Goal: Complete application form

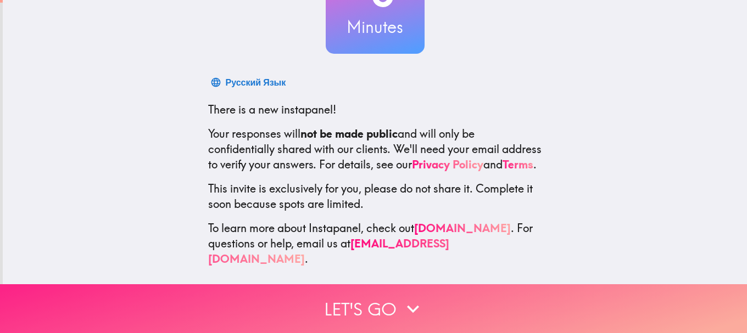
scroll to position [124, 0]
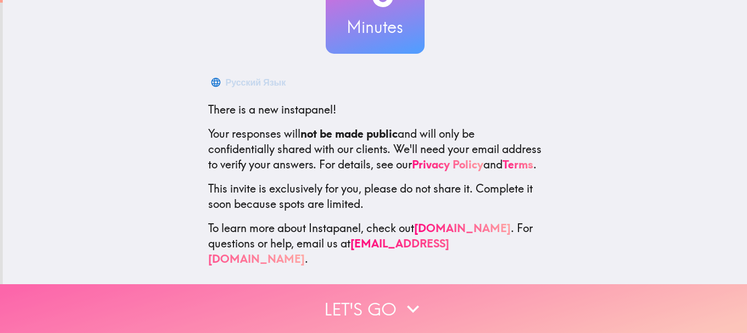
click at [361, 302] on button "Let's go" at bounding box center [373, 308] width 747 height 49
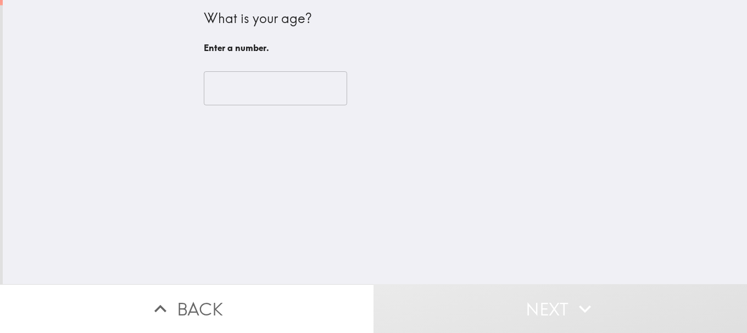
scroll to position [0, 0]
click at [257, 89] on input "number" at bounding box center [275, 88] width 143 height 34
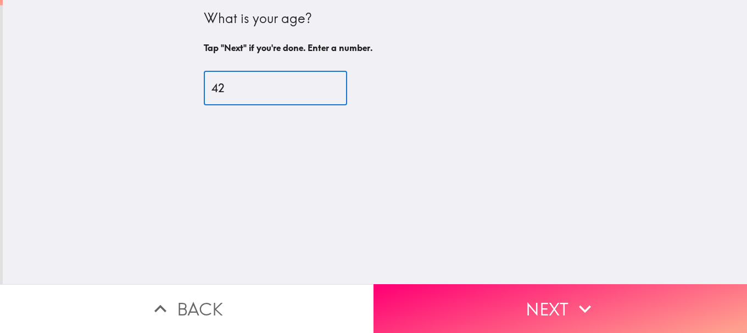
type input "42"
click at [544, 300] on button "Next" at bounding box center [559, 308] width 373 height 49
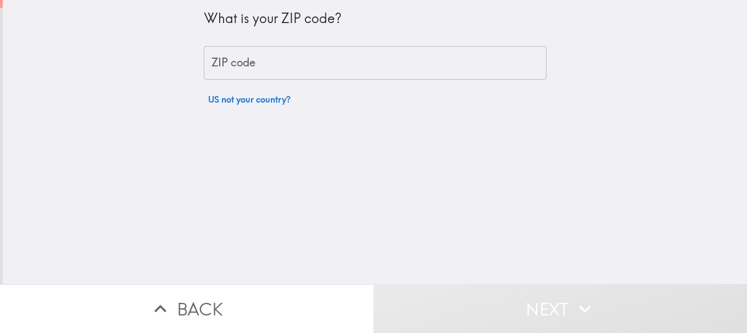
click at [254, 60] on input "ZIP code" at bounding box center [375, 63] width 343 height 34
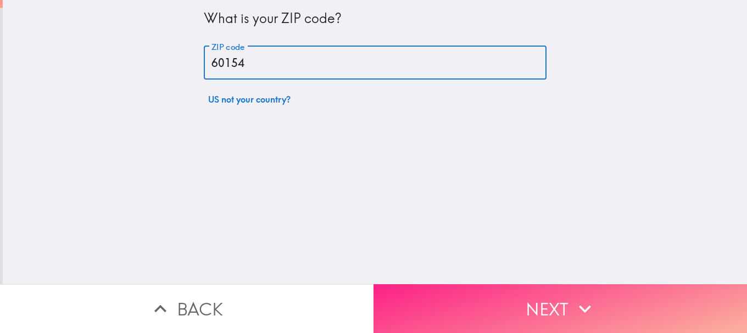
type input "60154"
click at [626, 285] on button "Next" at bounding box center [559, 308] width 373 height 49
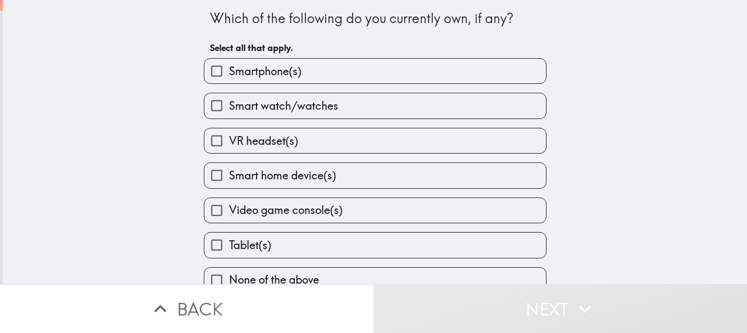
click at [255, 85] on div "Smart watch/watches" at bounding box center [370, 101] width 351 height 35
click at [255, 110] on span "Smart watch/watches" at bounding box center [283, 105] width 109 height 15
click at [229, 110] on input "Smart watch/watches" at bounding box center [216, 105] width 25 height 25
checkbox input "true"
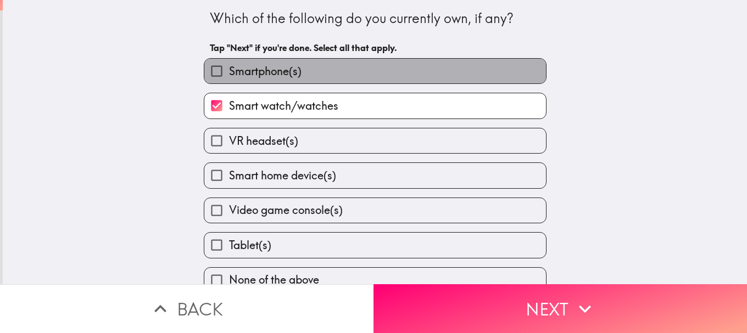
click at [256, 70] on span "Smartphone(s)" at bounding box center [265, 71] width 72 height 15
click at [229, 70] on input "Smartphone(s)" at bounding box center [216, 71] width 25 height 25
checkbox input "true"
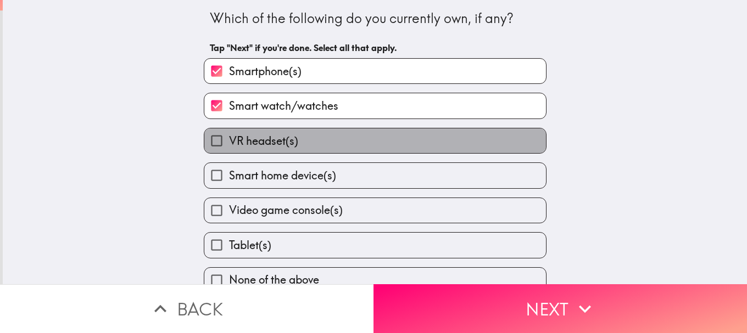
drag, startPoint x: 265, startPoint y: 141, endPoint x: 270, endPoint y: 164, distance: 23.7
click at [265, 144] on span "VR headset(s)" at bounding box center [263, 140] width 69 height 15
click at [229, 144] on input "VR headset(s)" at bounding box center [216, 140] width 25 height 25
checkbox input "true"
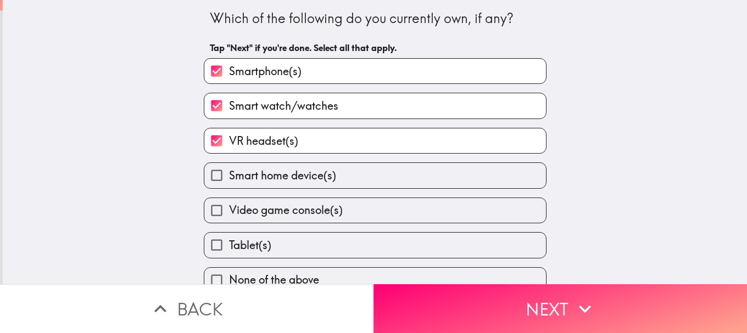
drag, startPoint x: 270, startPoint y: 169, endPoint x: 277, endPoint y: 203, distance: 34.8
click at [271, 171] on span "Smart home device(s)" at bounding box center [282, 175] width 107 height 15
click at [229, 171] on input "Smart home device(s)" at bounding box center [216, 175] width 25 height 25
checkbox input "true"
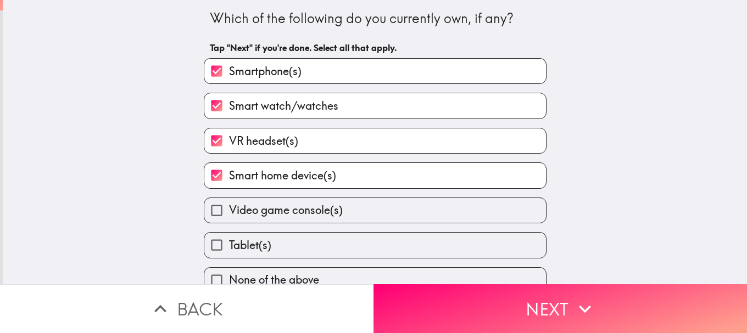
click at [277, 210] on span "Video game console(s)" at bounding box center [286, 210] width 114 height 15
click at [229, 210] on input "Video game console(s)" at bounding box center [216, 210] width 25 height 25
checkbox input "true"
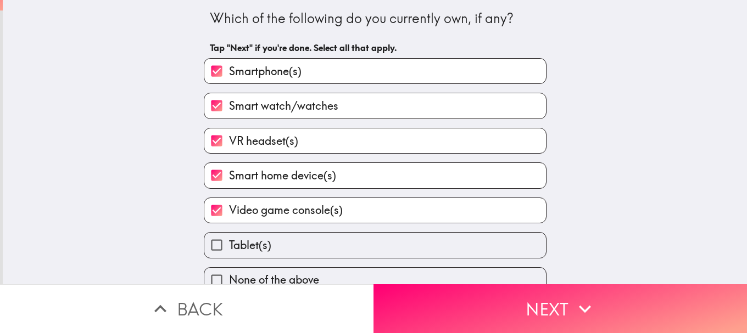
click at [277, 232] on div "Tablet(s)" at bounding box center [375, 245] width 343 height 26
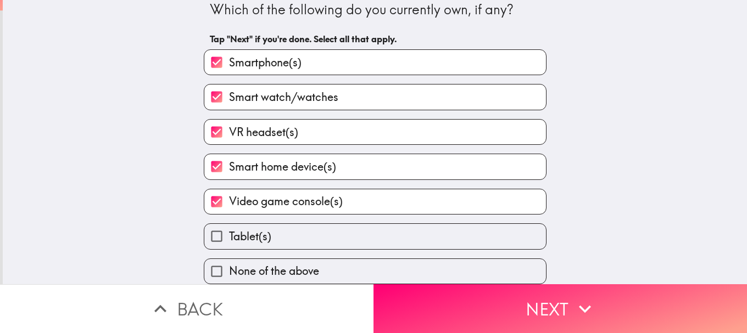
click at [267, 226] on label "Tablet(s)" at bounding box center [374, 236] width 341 height 25
click at [229, 226] on input "Tablet(s)" at bounding box center [216, 236] width 25 height 25
checkbox input "true"
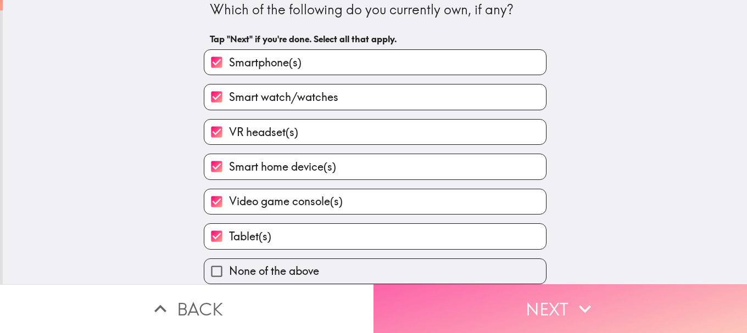
click at [442, 300] on button "Next" at bounding box center [559, 308] width 373 height 49
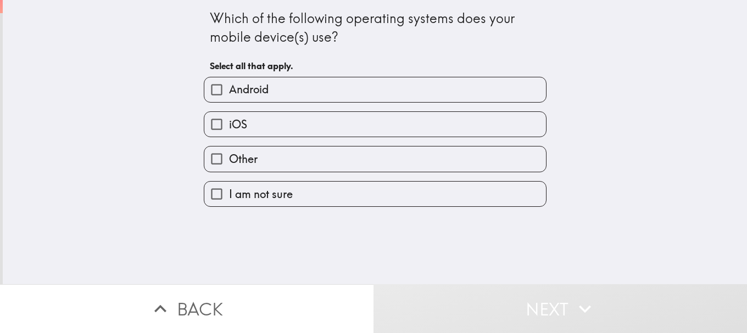
click at [282, 102] on div "Android" at bounding box center [375, 90] width 343 height 26
click at [283, 91] on label "Android" at bounding box center [374, 89] width 341 height 25
click at [229, 91] on input "Android" at bounding box center [216, 89] width 25 height 25
checkbox input "true"
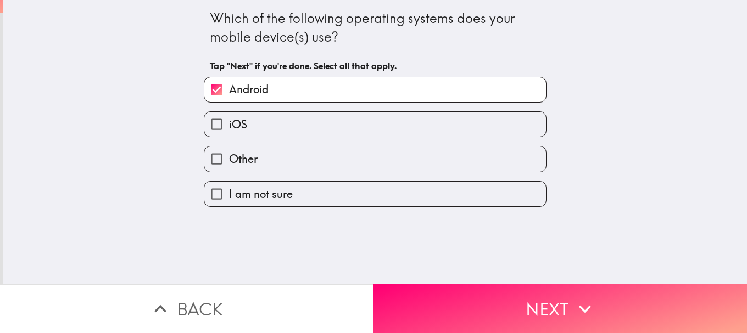
click at [283, 119] on label "iOS" at bounding box center [374, 124] width 341 height 25
click at [229, 119] on input "iOS" at bounding box center [216, 124] width 25 height 25
checkbox input "true"
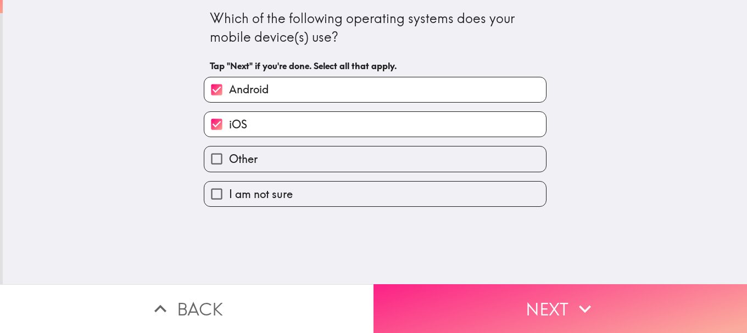
click at [472, 291] on button "Next" at bounding box center [559, 308] width 373 height 49
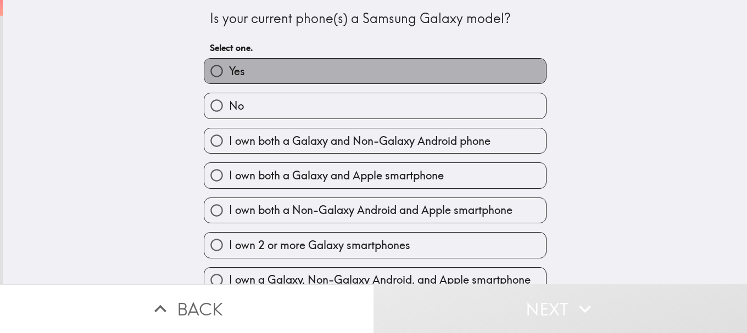
click at [423, 71] on label "Yes" at bounding box center [374, 71] width 341 height 25
click at [229, 71] on input "Yes" at bounding box center [216, 71] width 25 height 25
radio input "true"
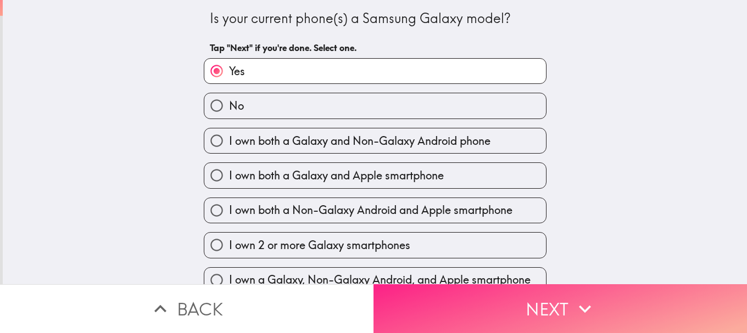
click at [501, 308] on button "Next" at bounding box center [559, 308] width 373 height 49
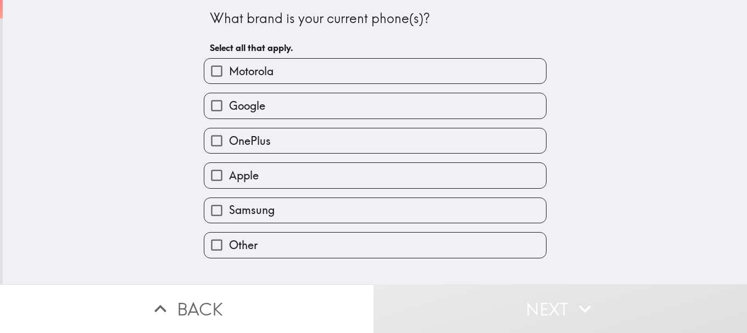
click at [274, 142] on label "OnePlus" at bounding box center [374, 140] width 341 height 25
click at [229, 142] on input "OnePlus" at bounding box center [216, 140] width 25 height 25
checkbox input "true"
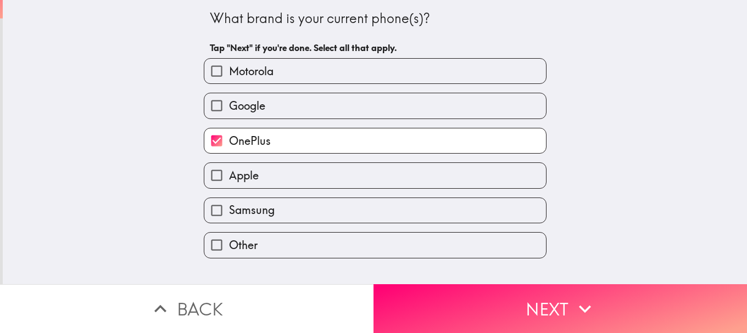
click at [265, 109] on label "Google" at bounding box center [374, 105] width 341 height 25
click at [229, 109] on input "Google" at bounding box center [216, 105] width 25 height 25
checkbox input "true"
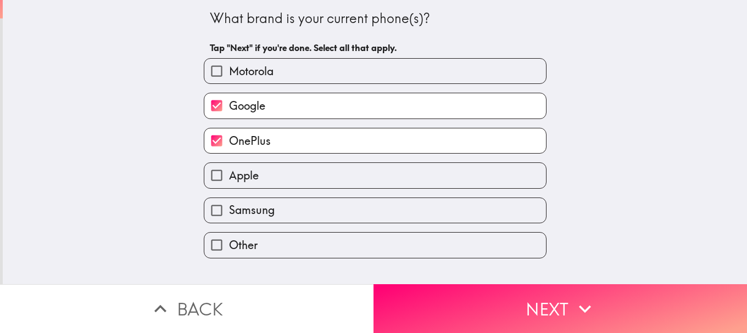
click at [262, 167] on label "Apple" at bounding box center [374, 175] width 341 height 25
click at [229, 167] on input "Apple" at bounding box center [216, 175] width 25 height 25
checkbox input "true"
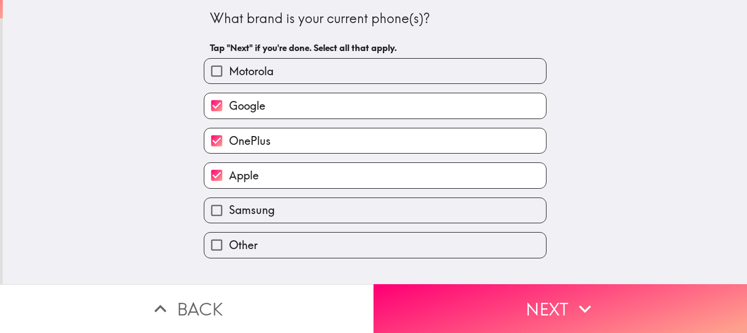
click at [270, 210] on label "Samsung" at bounding box center [374, 210] width 341 height 25
click at [229, 210] on input "Samsung" at bounding box center [216, 210] width 25 height 25
checkbox input "true"
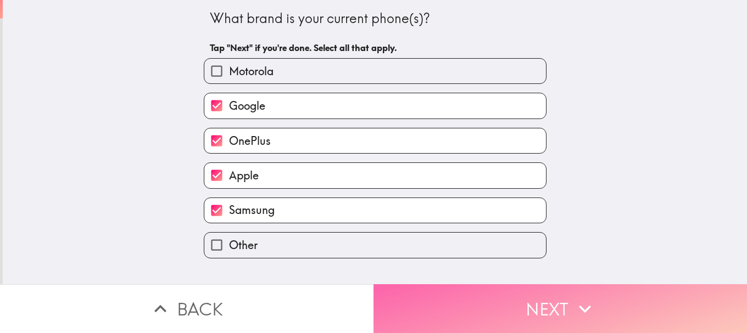
click at [538, 301] on button "Next" at bounding box center [559, 308] width 373 height 49
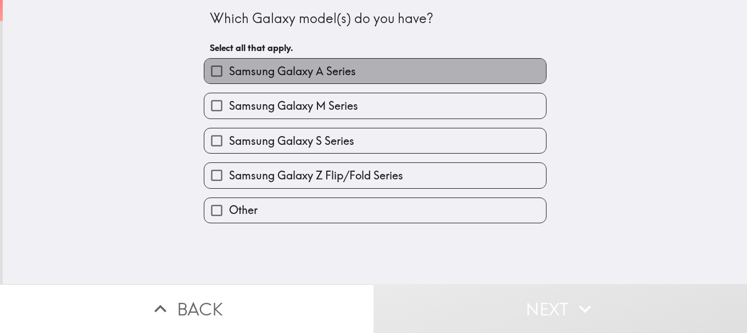
click at [320, 74] on span "Samsung Galaxy A Series" at bounding box center [292, 71] width 127 height 15
click at [229, 74] on input "Samsung Galaxy A Series" at bounding box center [216, 71] width 25 height 25
checkbox input "true"
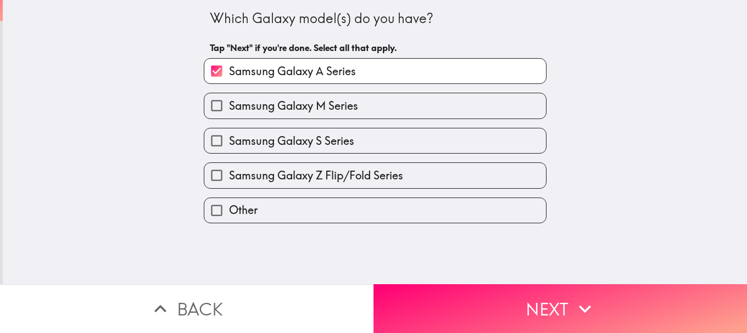
click at [330, 142] on span "Samsung Galaxy S Series" at bounding box center [291, 140] width 125 height 15
click at [229, 142] on input "Samsung Galaxy S Series" at bounding box center [216, 140] width 25 height 25
checkbox input "true"
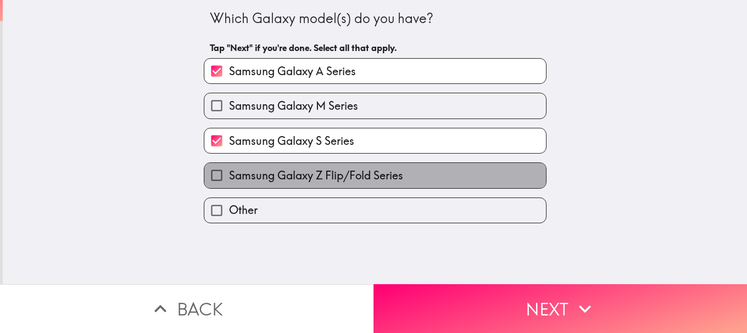
click at [345, 181] on span "Samsung Galaxy Z Flip/Fold Series" at bounding box center [316, 175] width 174 height 15
click at [229, 181] on input "Samsung Galaxy Z Flip/Fold Series" at bounding box center [216, 175] width 25 height 25
checkbox input "true"
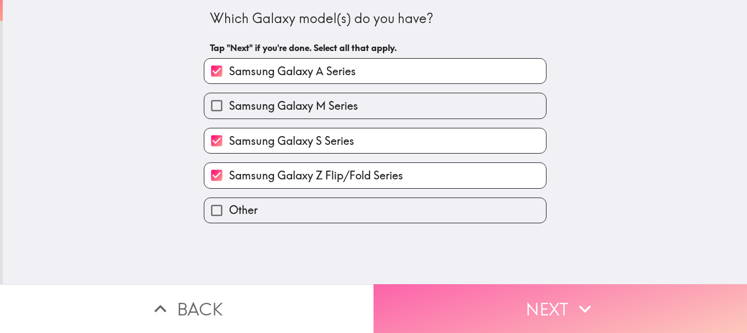
click at [486, 295] on button "Next" at bounding box center [559, 308] width 373 height 49
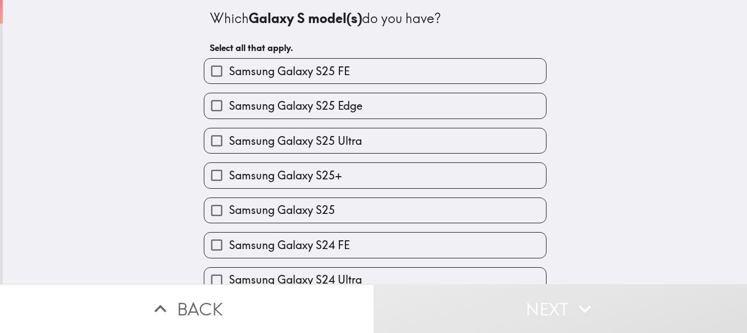
click at [262, 105] on span "Samsung Galaxy S25 Edge" at bounding box center [295, 105] width 133 height 15
click at [229, 105] on input "Samsung Galaxy S25 Edge" at bounding box center [216, 105] width 25 height 25
checkbox input "true"
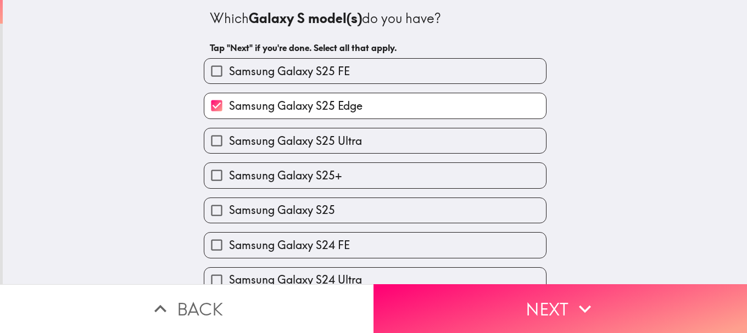
drag, startPoint x: 276, startPoint y: 181, endPoint x: 281, endPoint y: 205, distance: 24.7
click at [276, 183] on label "Samsung Galaxy S25+" at bounding box center [374, 175] width 341 height 25
click at [229, 183] on input "Samsung Galaxy S25+" at bounding box center [216, 175] width 25 height 25
checkbox input "true"
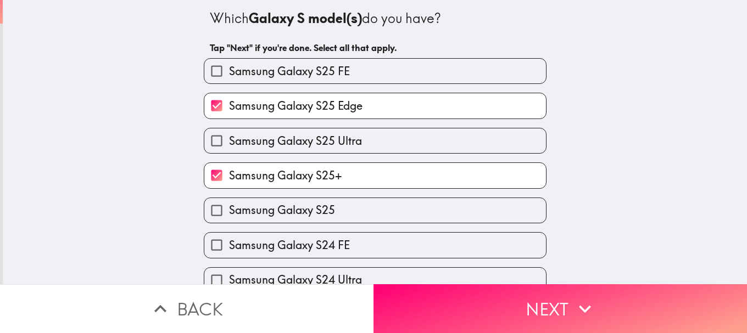
drag, startPoint x: 282, startPoint y: 211, endPoint x: 307, endPoint y: 218, distance: 26.1
click at [282, 217] on span "Samsung Galaxy S25" at bounding box center [282, 210] width 106 height 15
click at [229, 217] on input "Samsung Galaxy S25" at bounding box center [216, 210] width 25 height 25
checkbox input "true"
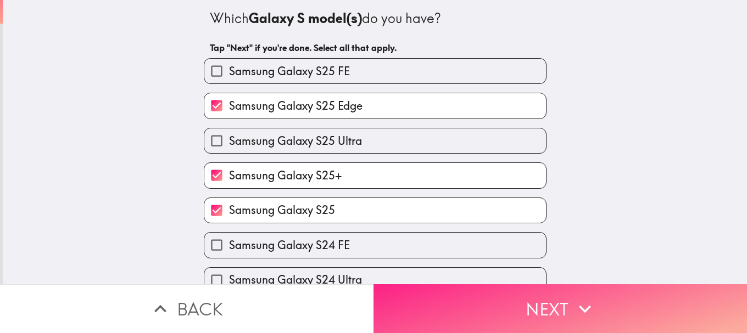
click at [485, 300] on button "Next" at bounding box center [559, 308] width 373 height 49
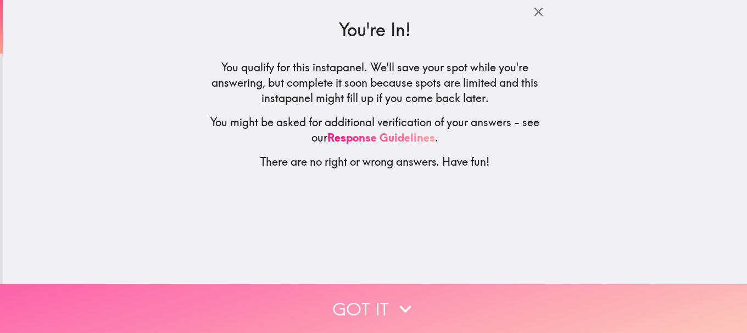
click at [399, 297] on icon "button" at bounding box center [405, 309] width 24 height 24
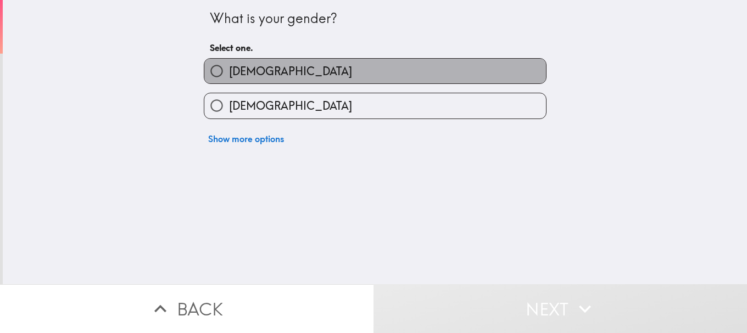
click at [309, 81] on label "[DEMOGRAPHIC_DATA]" at bounding box center [374, 71] width 341 height 25
click at [229, 81] on input "[DEMOGRAPHIC_DATA]" at bounding box center [216, 71] width 25 height 25
radio input "true"
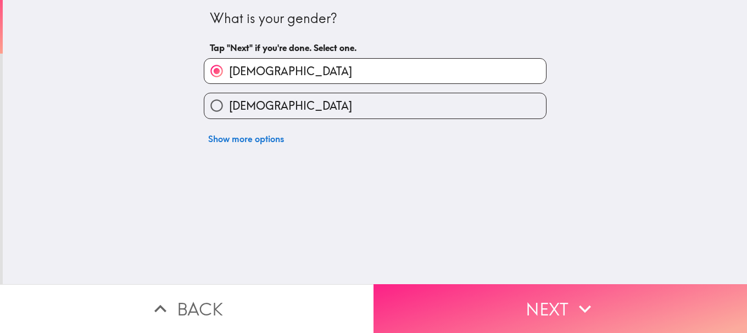
click at [490, 309] on button "Next" at bounding box center [559, 308] width 373 height 49
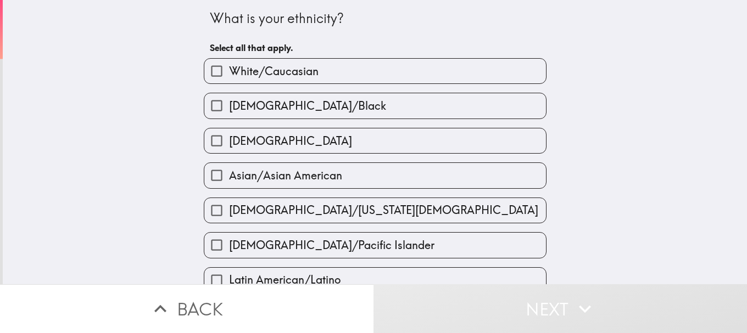
click at [305, 61] on label "White/Caucasian" at bounding box center [374, 71] width 341 height 25
click at [229, 61] on input "White/Caucasian" at bounding box center [216, 71] width 25 height 25
checkbox input "true"
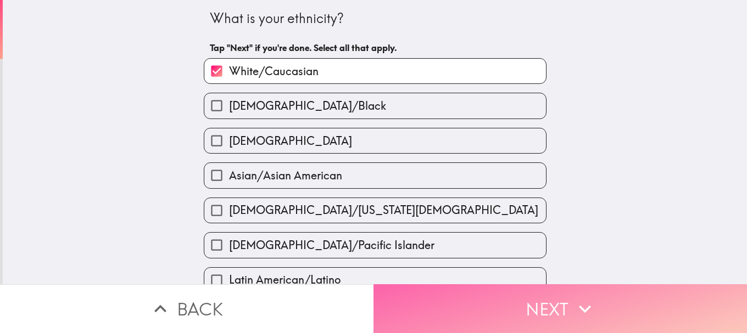
click at [518, 312] on button "Next" at bounding box center [559, 308] width 373 height 49
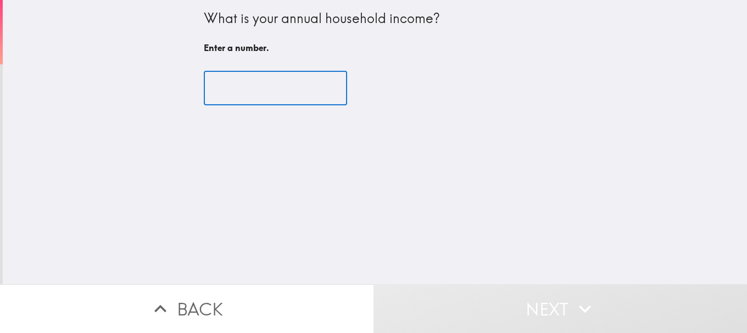
click at [294, 83] on input "number" at bounding box center [275, 88] width 143 height 34
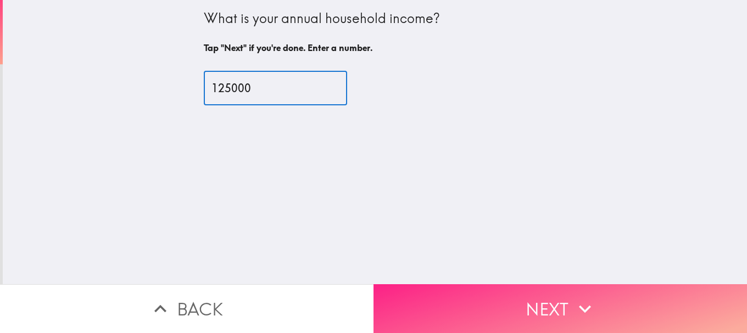
type input "125000"
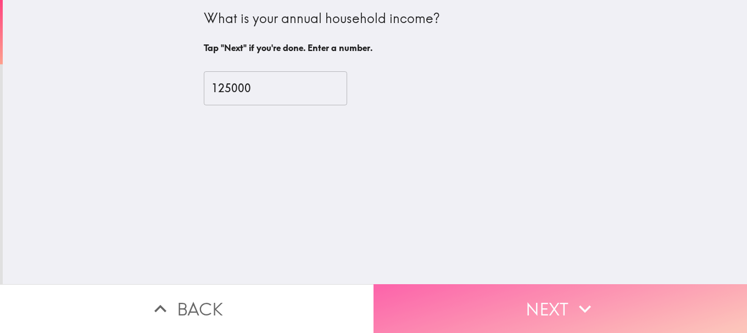
click at [527, 287] on button "Next" at bounding box center [559, 308] width 373 height 49
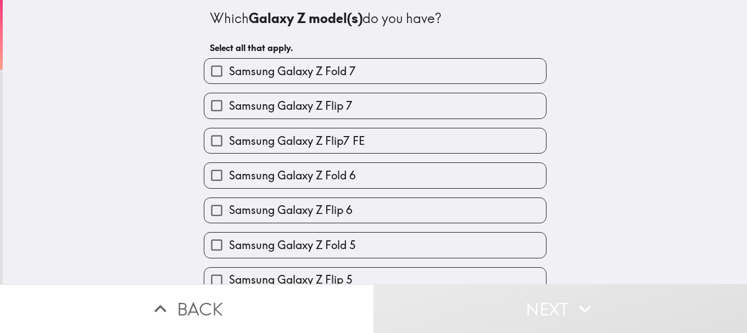
drag, startPoint x: 294, startPoint y: 81, endPoint x: 299, endPoint y: 141, distance: 60.6
click at [294, 81] on label "Samsung Galaxy Z Fold 7" at bounding box center [374, 71] width 341 height 25
click at [229, 81] on input "Samsung Galaxy Z Fold 7" at bounding box center [216, 71] width 25 height 25
checkbox input "true"
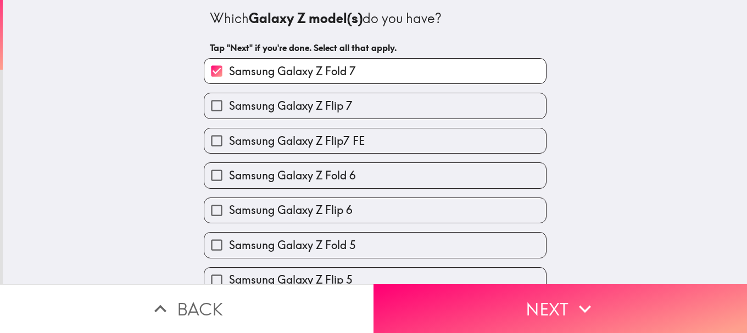
drag, startPoint x: 298, startPoint y: 187, endPoint x: 302, endPoint y: 218, distance: 31.6
click at [301, 199] on div "Samsung Galaxy Z Fold 7 Samsung Galaxy Z Flip 7 Samsung Galaxy Z Flip7 FE Samsu…" at bounding box center [370, 310] width 351 height 522
drag, startPoint x: 304, startPoint y: 223, endPoint x: 454, endPoint y: 186, distance: 155.0
click at [304, 224] on div "Samsung Galaxy Z Fold 5" at bounding box center [370, 240] width 351 height 35
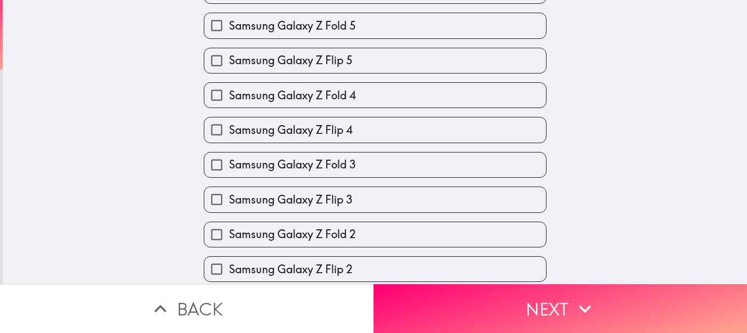
click at [334, 166] on span "Samsung Galaxy Z Fold 3" at bounding box center [292, 164] width 127 height 15
click at [229, 166] on input "Samsung Galaxy Z Fold 3" at bounding box center [216, 165] width 25 height 25
checkbox input "true"
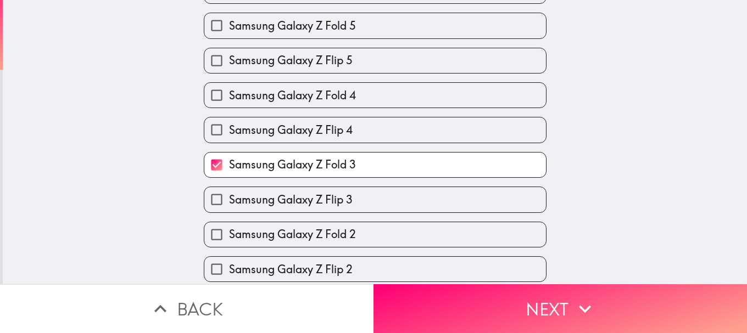
click at [347, 110] on div "Samsung Galaxy Z Flip 4" at bounding box center [370, 125] width 351 height 35
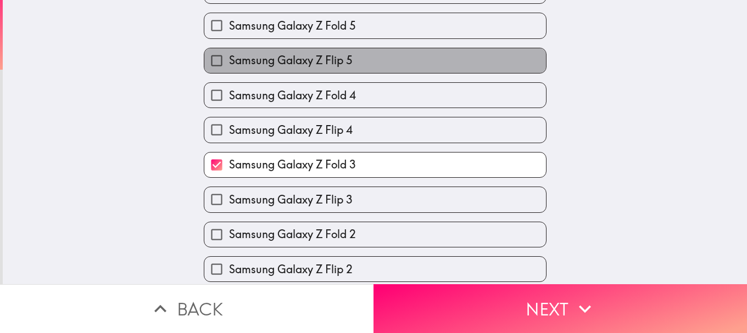
drag, startPoint x: 373, startPoint y: 68, endPoint x: 384, endPoint y: 222, distance: 155.2
click at [373, 68] on label "Samsung Galaxy Z Flip 5" at bounding box center [374, 60] width 341 height 25
click at [229, 68] on input "Samsung Galaxy Z Flip 5" at bounding box center [216, 60] width 25 height 25
checkbox input "true"
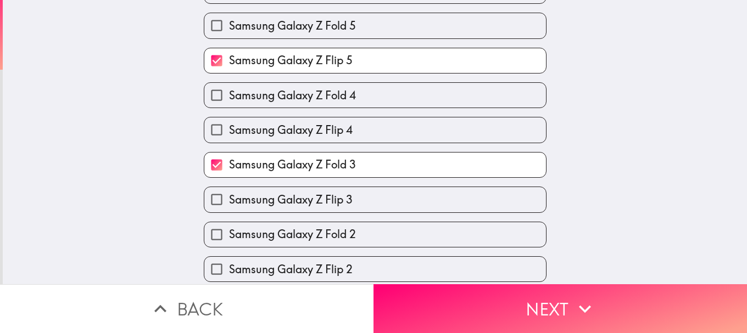
click at [384, 239] on label "Samsung Galaxy Z Fold 2" at bounding box center [374, 234] width 341 height 25
click at [229, 239] on input "Samsung Galaxy Z Fold 2" at bounding box center [216, 234] width 25 height 25
checkbox input "true"
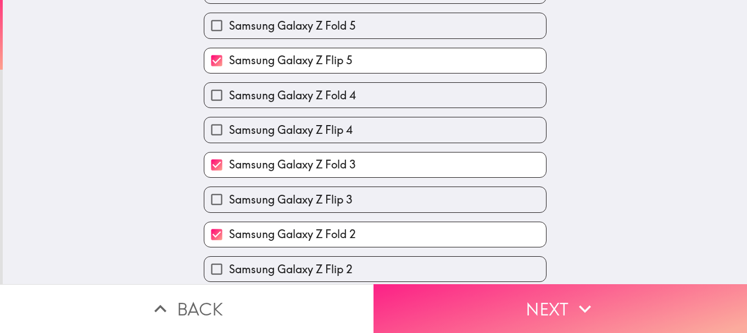
click at [578, 297] on icon "button" at bounding box center [585, 309] width 24 height 24
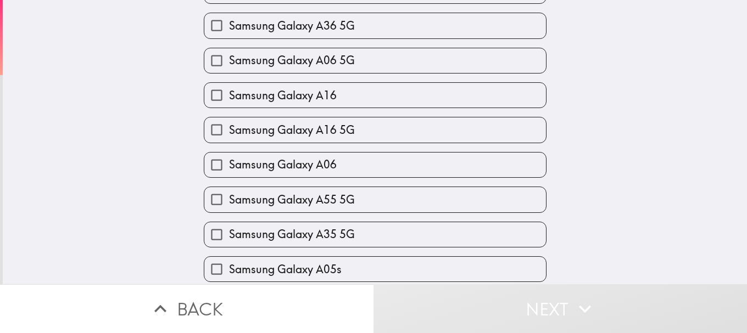
click at [324, 149] on div "Samsung Galaxy A06" at bounding box center [370, 160] width 351 height 35
drag, startPoint x: 333, startPoint y: 98, endPoint x: 354, endPoint y: 63, distance: 40.9
click at [333, 97] on label "Samsung Galaxy A16" at bounding box center [374, 95] width 341 height 25
click at [229, 97] on input "Samsung Galaxy A16" at bounding box center [216, 95] width 25 height 25
checkbox input "true"
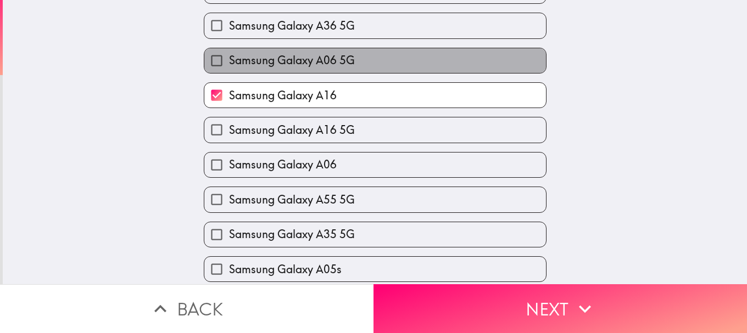
click at [354, 63] on label "Samsung Galaxy A06 5G" at bounding box center [374, 60] width 341 height 25
click at [229, 63] on input "Samsung Galaxy A06 5G" at bounding box center [216, 60] width 25 height 25
checkbox input "true"
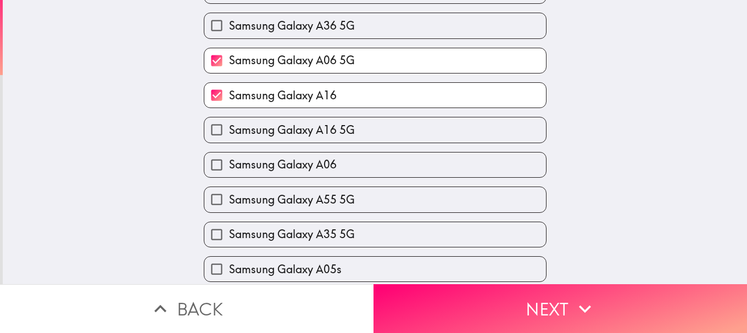
click at [354, 185] on div "Samsung Galaxy A55 5G" at bounding box center [370, 195] width 351 height 35
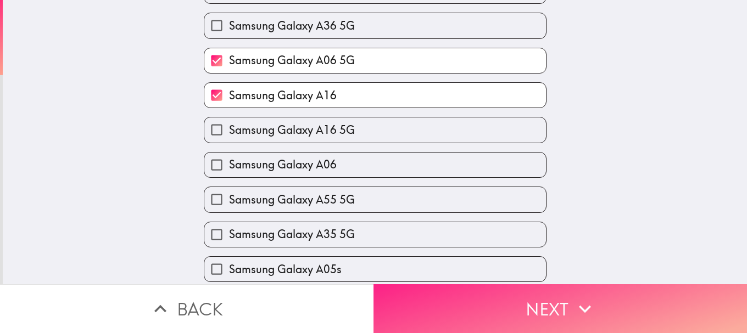
click at [444, 288] on button "Next" at bounding box center [559, 308] width 373 height 49
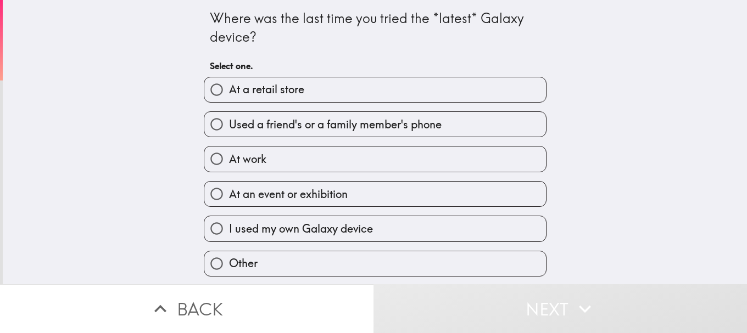
scroll to position [36, 0]
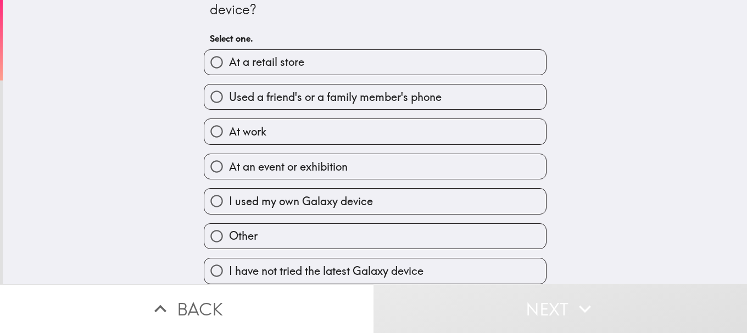
click at [375, 50] on label "At a retail store" at bounding box center [374, 62] width 341 height 25
click at [229, 50] on input "At a retail store" at bounding box center [216, 62] width 25 height 25
radio input "true"
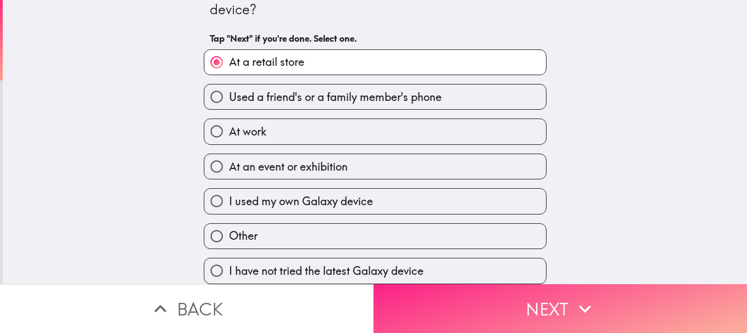
click at [472, 286] on button "Next" at bounding box center [559, 308] width 373 height 49
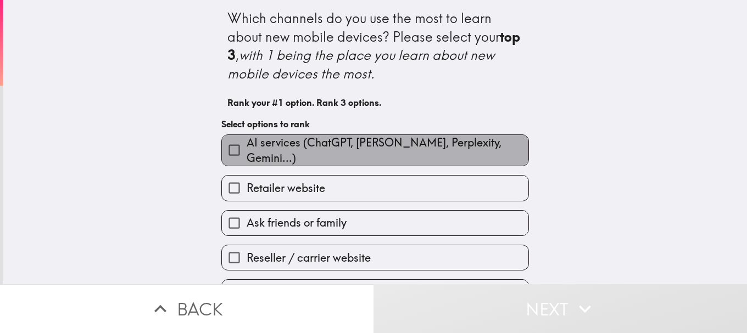
click at [331, 153] on span "AI services (ChatGPT, [PERSON_NAME], Perplexity, Gemini...)" at bounding box center [387, 150] width 282 height 31
click at [246, 153] on input "AI services (ChatGPT, [PERSON_NAME], Perplexity, Gemini...)" at bounding box center [234, 150] width 25 height 25
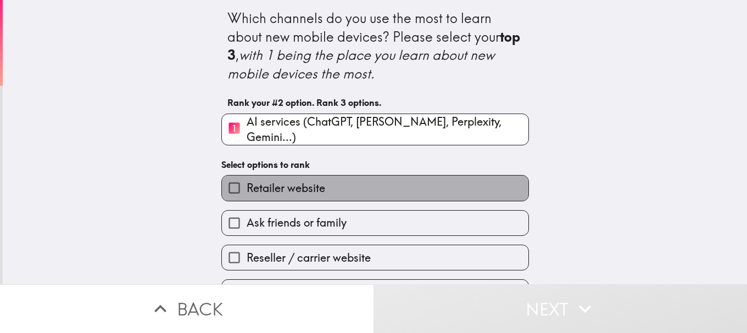
drag, startPoint x: 333, startPoint y: 184, endPoint x: 333, endPoint y: 212, distance: 28.0
click at [333, 187] on label "Retailer website" at bounding box center [375, 188] width 306 height 25
click at [246, 187] on input "Retailer website" at bounding box center [234, 188] width 25 height 25
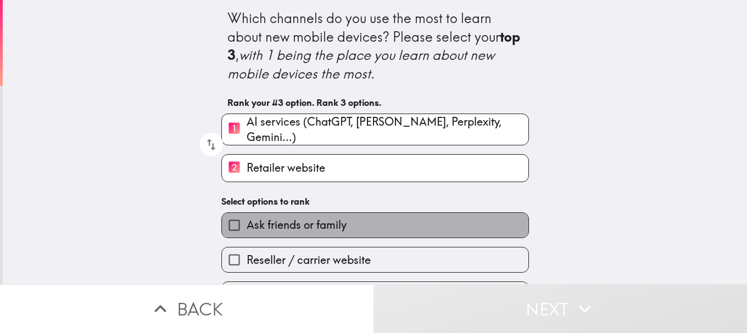
click at [333, 214] on label "Ask friends or family" at bounding box center [375, 225] width 306 height 25
click at [246, 214] on input "Ask friends or family" at bounding box center [234, 225] width 25 height 25
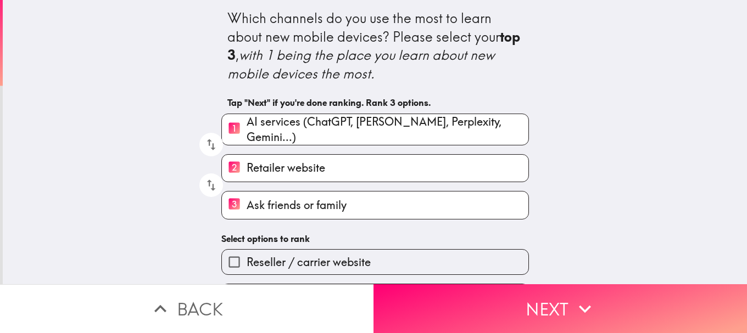
click at [339, 250] on label "Reseller / carrier website" at bounding box center [375, 262] width 306 height 25
click at [246, 250] on input "Reseller / carrier website" at bounding box center [234, 262] width 25 height 25
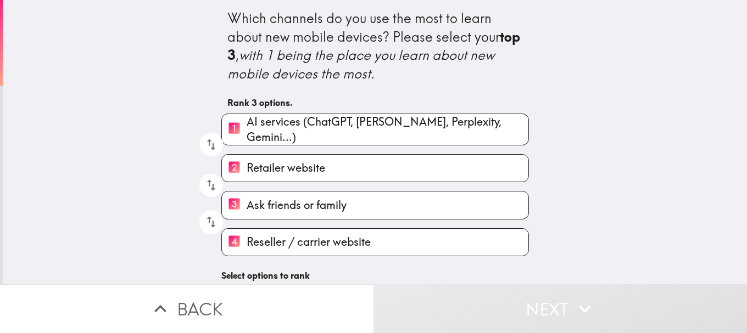
click at [385, 242] on label "4 Reseller / carrier website" at bounding box center [375, 242] width 306 height 27
click at [246, 242] on input "4 Reseller / carrier website" at bounding box center [234, 242] width 25 height 27
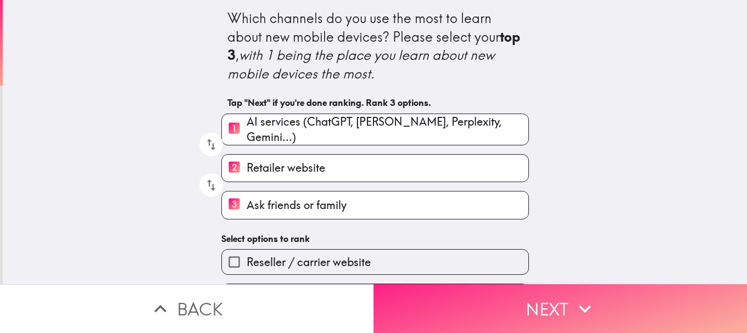
click at [508, 291] on button "Next" at bounding box center [559, 308] width 373 height 49
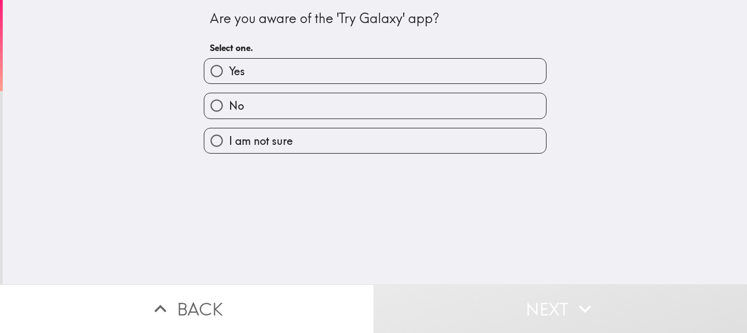
click at [309, 77] on label "Yes" at bounding box center [374, 71] width 341 height 25
click at [229, 77] on input "Yes" at bounding box center [216, 71] width 25 height 25
radio input "true"
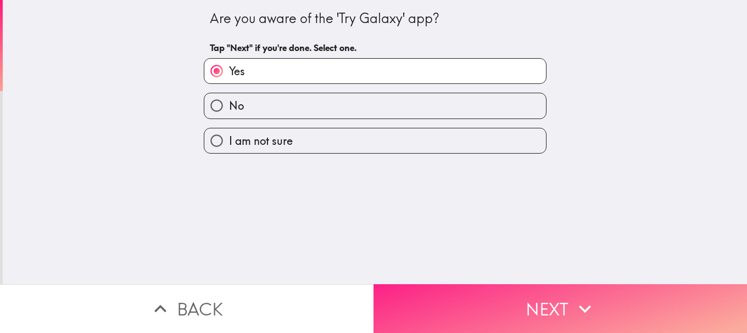
click at [473, 284] on button "Next" at bounding box center [559, 308] width 373 height 49
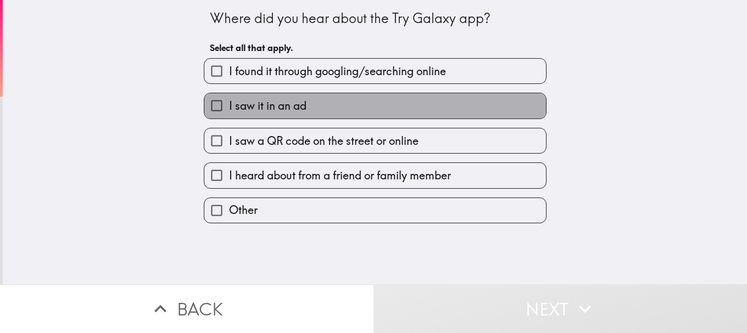
click at [368, 99] on label "I saw it in an ad" at bounding box center [374, 105] width 341 height 25
click at [229, 99] on input "I saw it in an ad" at bounding box center [216, 105] width 25 height 25
checkbox input "true"
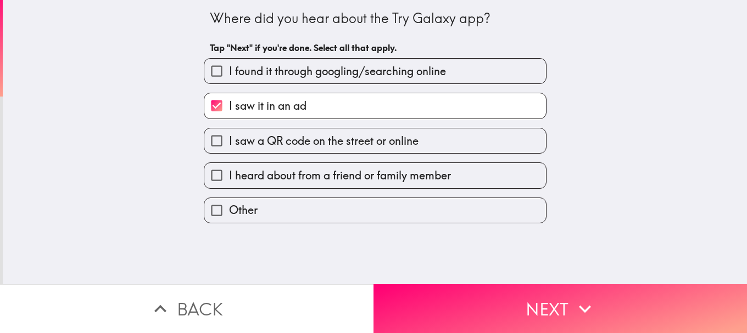
click at [385, 159] on div "I heard about from a friend or family member" at bounding box center [370, 171] width 351 height 35
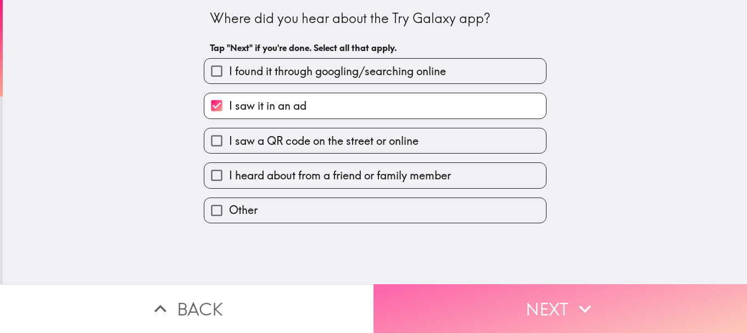
click at [499, 302] on button "Next" at bounding box center [559, 308] width 373 height 49
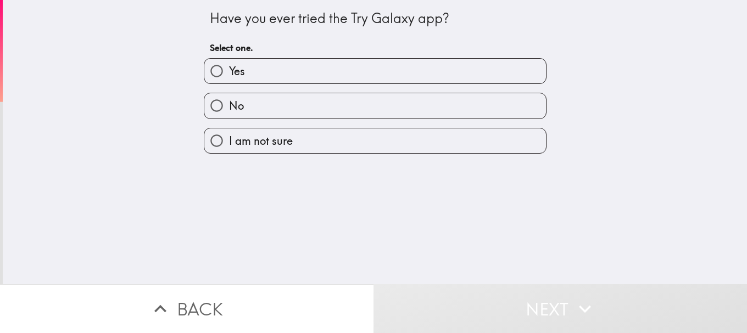
click at [307, 66] on label "Yes" at bounding box center [374, 71] width 341 height 25
click at [229, 66] on input "Yes" at bounding box center [216, 71] width 25 height 25
radio input "true"
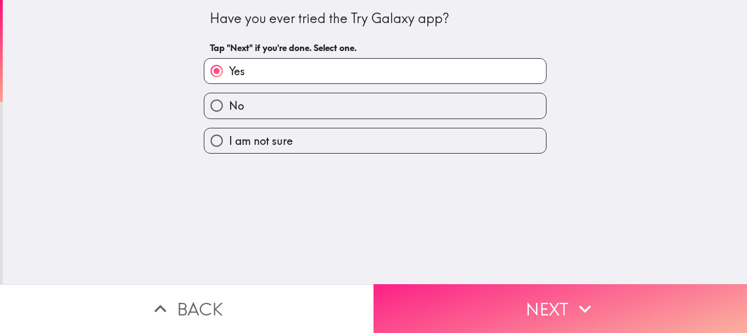
click at [497, 291] on button "Next" at bounding box center [559, 308] width 373 height 49
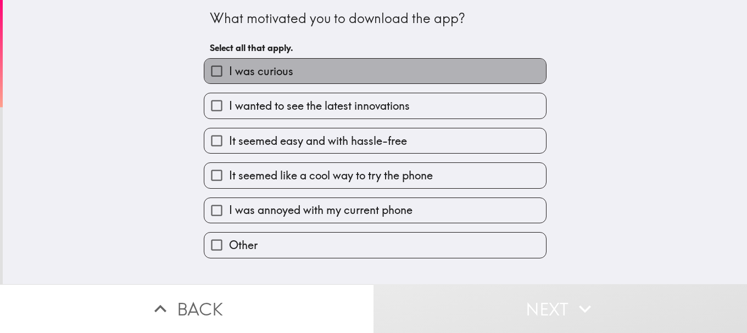
click at [343, 74] on label "I was curious" at bounding box center [374, 71] width 341 height 25
click at [229, 74] on input "I was curious" at bounding box center [216, 71] width 25 height 25
checkbox input "true"
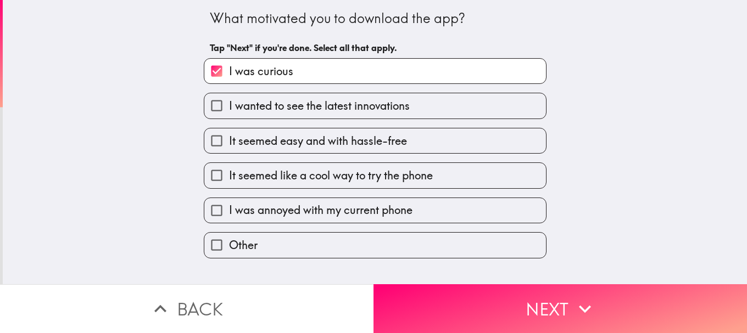
drag, startPoint x: 346, startPoint y: 125, endPoint x: 346, endPoint y: 160, distance: 35.1
click at [346, 130] on div "It seemed easy and with hassle-free" at bounding box center [370, 136] width 351 height 35
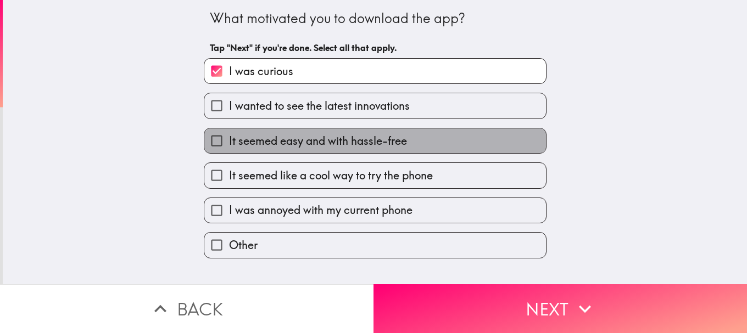
click at [337, 152] on label "It seemed easy and with hassle-free" at bounding box center [374, 140] width 341 height 25
click at [229, 152] on input "It seemed easy and with hassle-free" at bounding box center [216, 140] width 25 height 25
checkbox input "true"
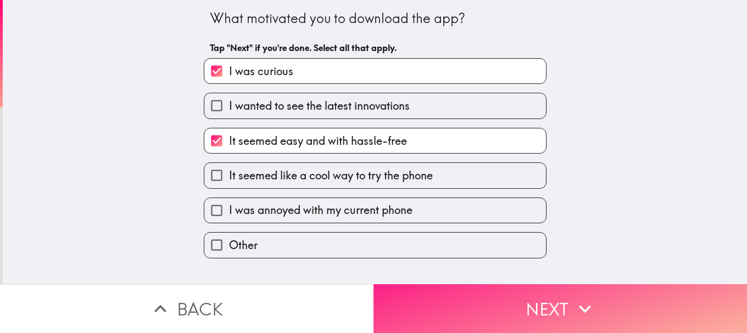
click at [485, 295] on button "Next" at bounding box center [559, 308] width 373 height 49
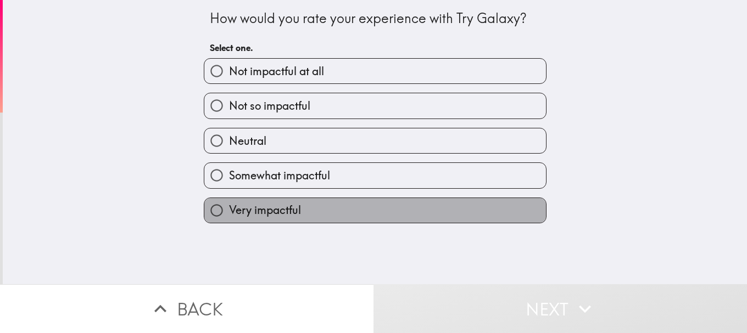
click at [298, 206] on label "Very impactful" at bounding box center [374, 210] width 341 height 25
click at [229, 206] on input "Very impactful" at bounding box center [216, 210] width 25 height 25
radio input "true"
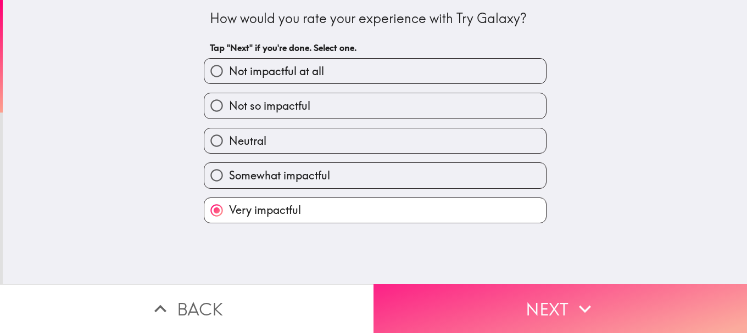
click at [494, 310] on button "Next" at bounding box center [559, 308] width 373 height 49
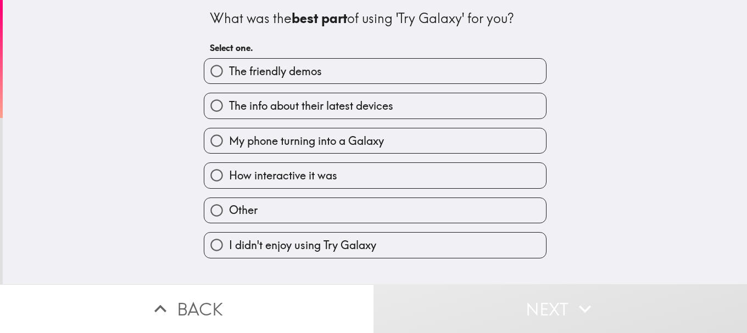
click at [274, 72] on span "The friendly demos" at bounding box center [275, 71] width 93 height 15
click at [229, 72] on input "The friendly demos" at bounding box center [216, 71] width 25 height 25
radio input "true"
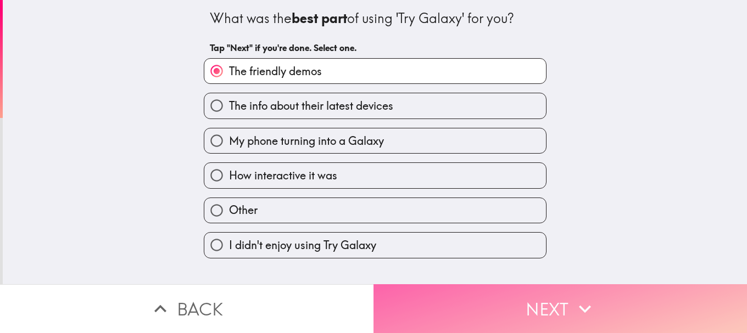
click at [506, 309] on button "Next" at bounding box center [559, 308] width 373 height 49
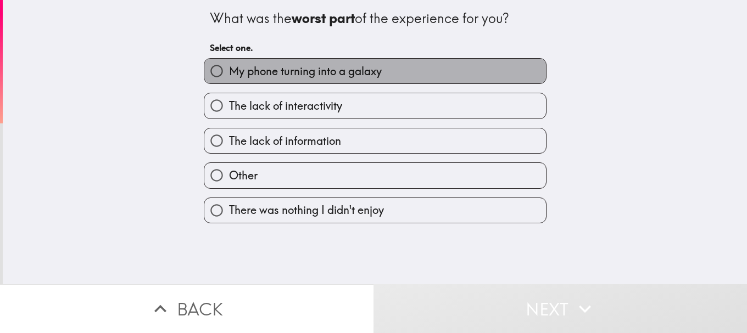
click at [298, 82] on label "My phone turning into a galaxy" at bounding box center [374, 71] width 341 height 25
click at [229, 82] on input "My phone turning into a galaxy" at bounding box center [216, 71] width 25 height 25
radio input "true"
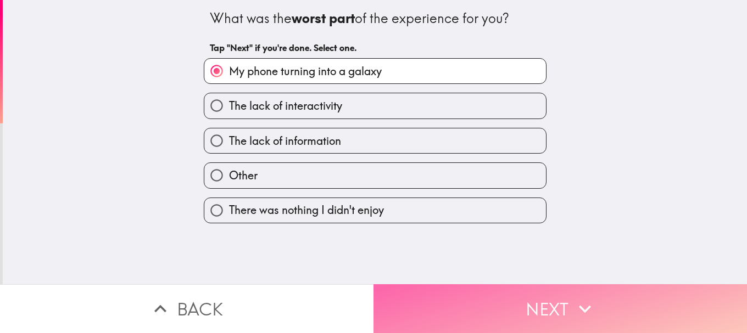
click at [481, 298] on button "Next" at bounding box center [559, 308] width 373 height 49
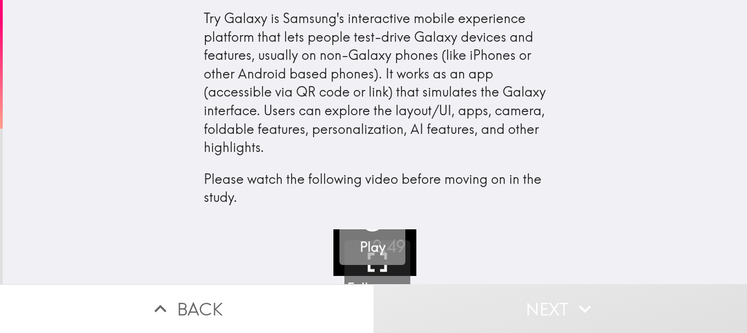
click at [365, 244] on h5 "Play" at bounding box center [373, 247] width 26 height 19
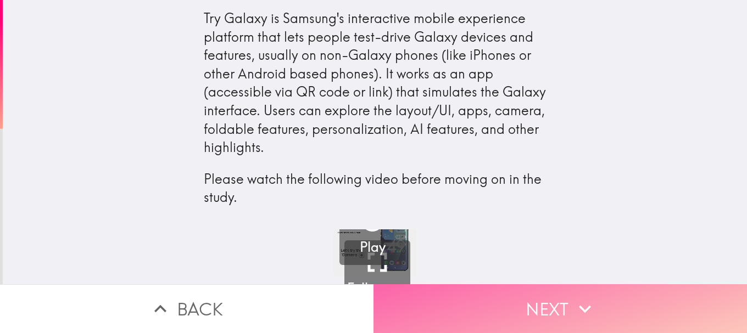
click at [478, 311] on button "Next" at bounding box center [559, 308] width 373 height 49
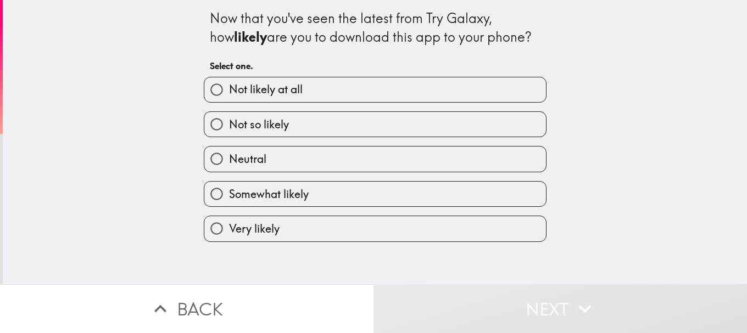
click at [248, 234] on span "Very likely" at bounding box center [254, 228] width 51 height 15
click at [229, 234] on input "Very likely" at bounding box center [216, 228] width 25 height 25
radio input "true"
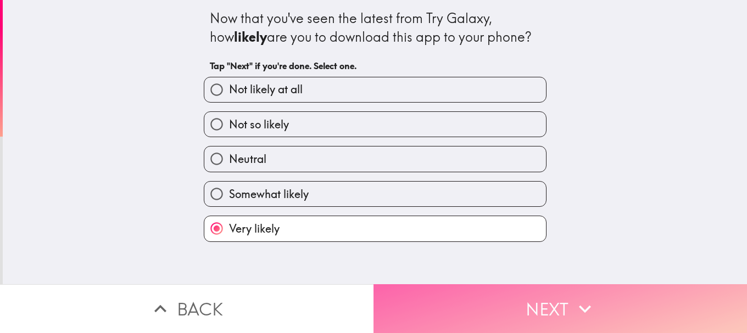
click at [448, 309] on button "Next" at bounding box center [559, 308] width 373 height 49
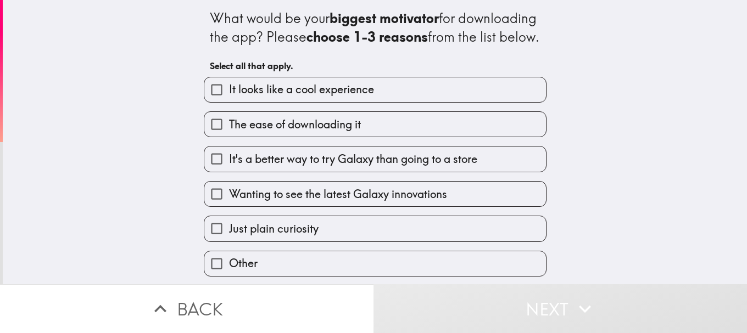
click at [323, 204] on label "Wanting to see the latest Galaxy innovations" at bounding box center [374, 194] width 341 height 25
click at [229, 204] on input "Wanting to see the latest Galaxy innovations" at bounding box center [216, 194] width 25 height 25
checkbox input "true"
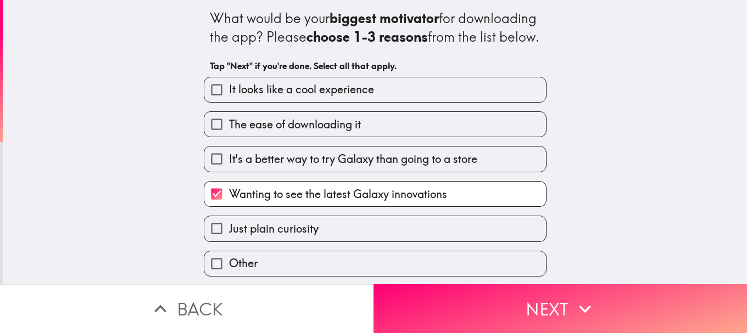
click at [343, 167] on span "It's a better way to try Galaxy than going to a store" at bounding box center [353, 159] width 248 height 15
click at [229, 171] on input "It's a better way to try Galaxy than going to a store" at bounding box center [216, 159] width 25 height 25
checkbox input "true"
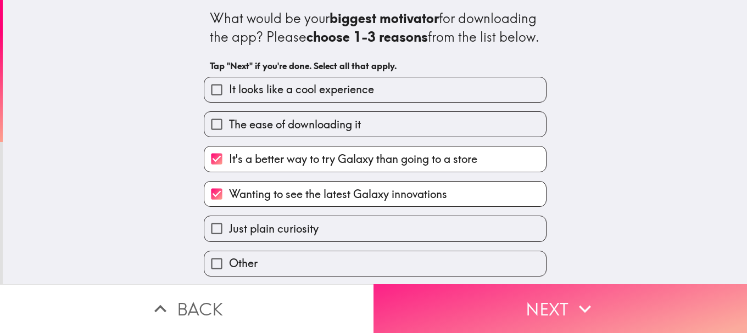
click at [507, 289] on button "Next" at bounding box center [559, 308] width 373 height 49
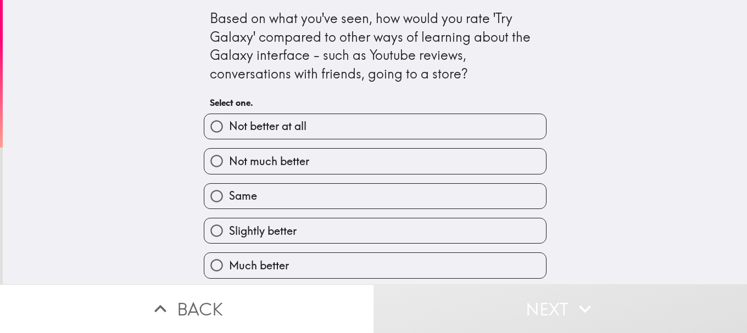
click at [400, 173] on label "Not much better" at bounding box center [374, 161] width 341 height 25
click at [229, 173] on input "Not much better" at bounding box center [216, 161] width 25 height 25
radio input "true"
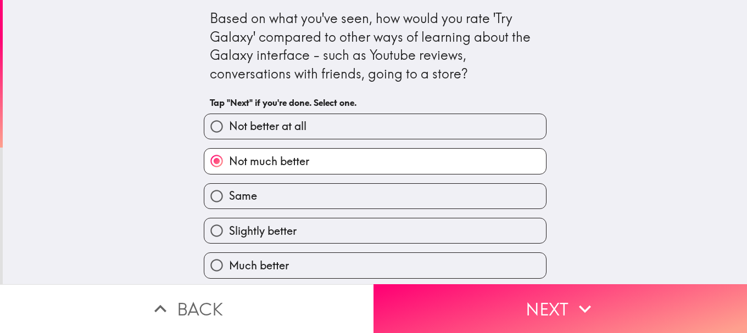
scroll to position [3, 0]
click at [346, 256] on label "Much better" at bounding box center [374, 265] width 341 height 25
click at [229, 256] on input "Much better" at bounding box center [216, 265] width 25 height 25
radio input "true"
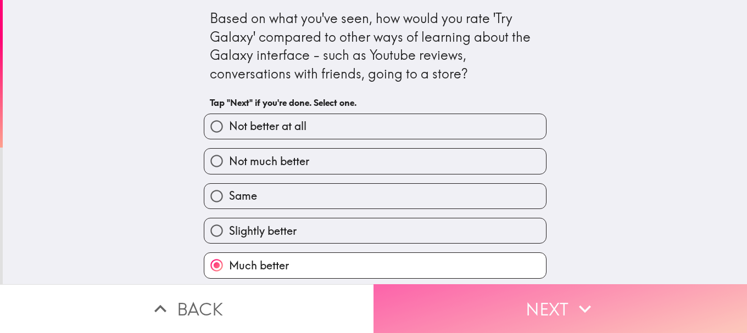
click at [458, 302] on button "Next" at bounding box center [559, 308] width 373 height 49
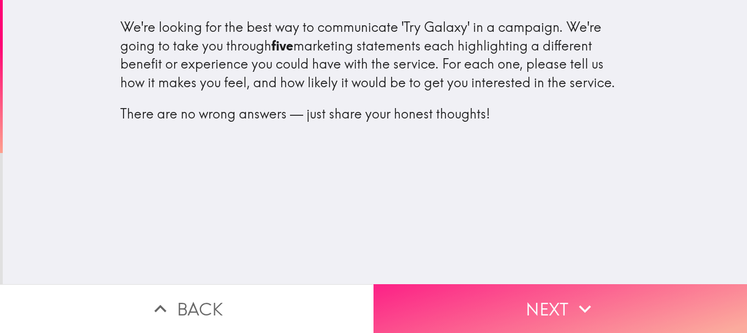
click at [498, 290] on button "Next" at bounding box center [559, 308] width 373 height 49
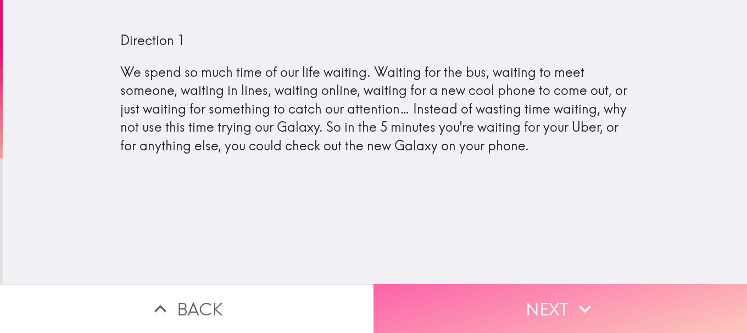
click at [586, 317] on button "Next" at bounding box center [559, 308] width 373 height 49
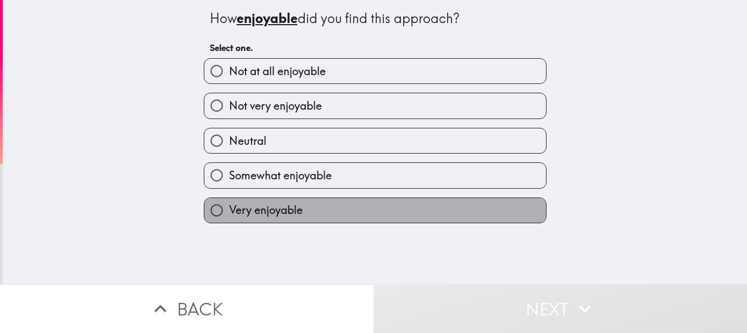
click at [340, 211] on label "Very enjoyable" at bounding box center [374, 210] width 341 height 25
click at [229, 211] on input "Very enjoyable" at bounding box center [216, 210] width 25 height 25
radio input "true"
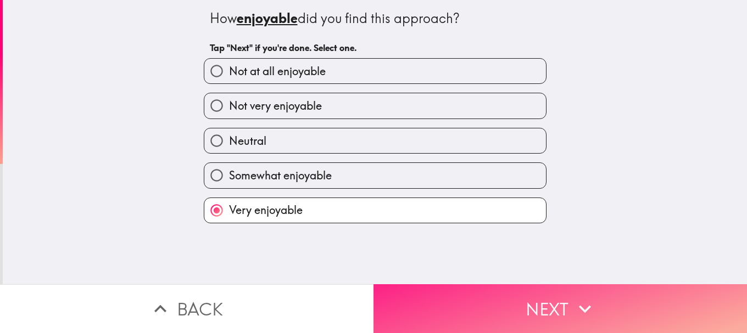
click at [441, 290] on button "Next" at bounding box center [559, 308] width 373 height 49
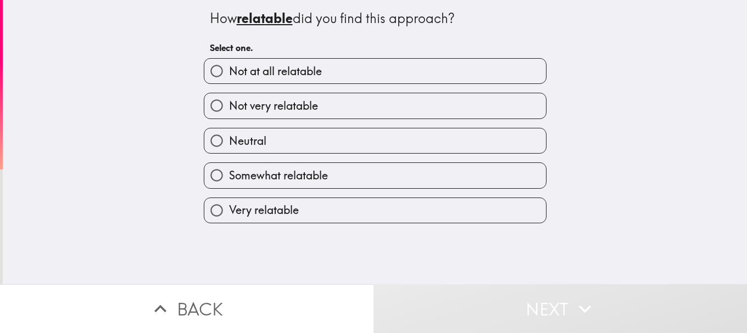
click at [317, 202] on label "Very relatable" at bounding box center [374, 210] width 341 height 25
click at [229, 202] on input "Very relatable" at bounding box center [216, 210] width 25 height 25
radio input "true"
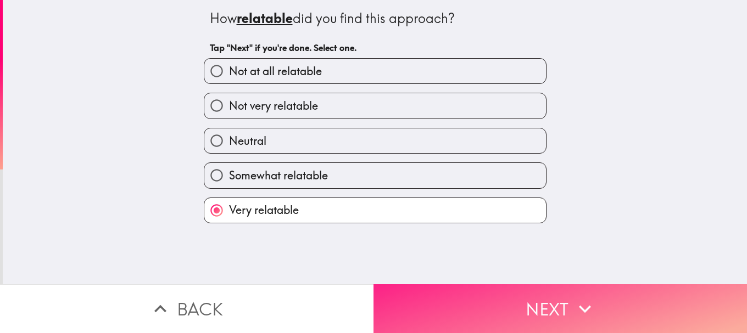
click at [428, 292] on button "Next" at bounding box center [559, 308] width 373 height 49
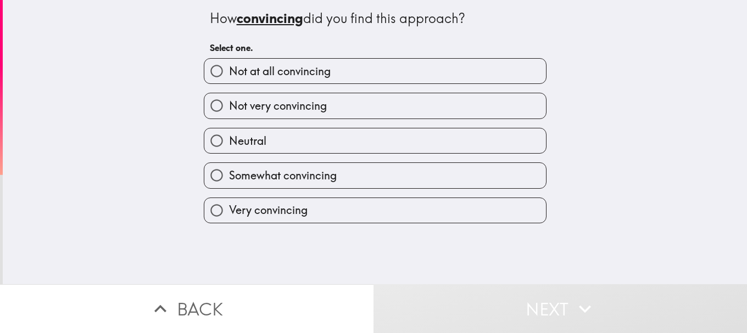
click at [348, 210] on label "Very convincing" at bounding box center [374, 210] width 341 height 25
click at [229, 210] on input "Very convincing" at bounding box center [216, 210] width 25 height 25
radio input "true"
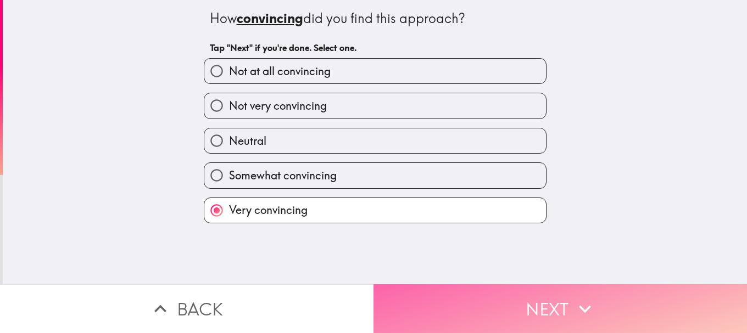
click at [443, 306] on button "Next" at bounding box center [559, 308] width 373 height 49
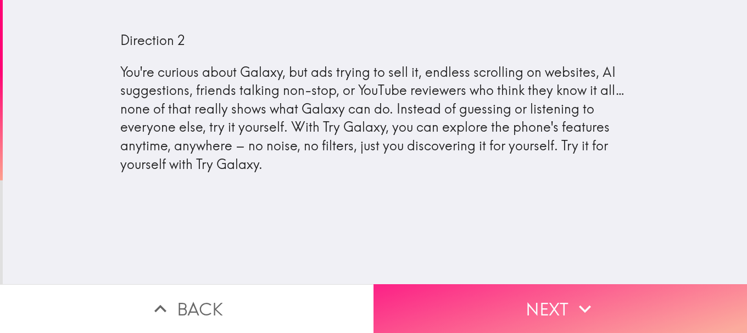
click at [510, 312] on button "Next" at bounding box center [559, 308] width 373 height 49
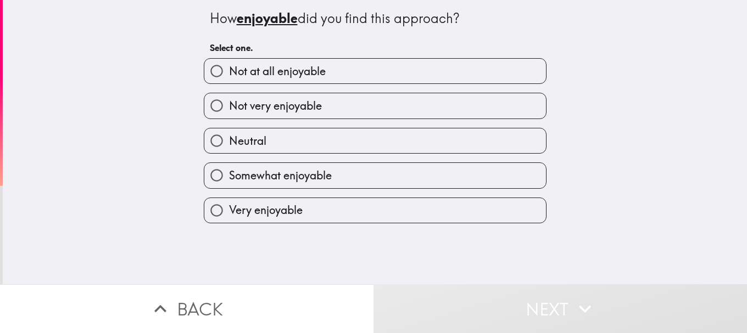
drag, startPoint x: 243, startPoint y: 199, endPoint x: 247, endPoint y: 205, distance: 7.0
click at [243, 200] on label "Very enjoyable" at bounding box center [374, 210] width 341 height 25
click at [229, 200] on input "Very enjoyable" at bounding box center [216, 210] width 25 height 25
radio input "true"
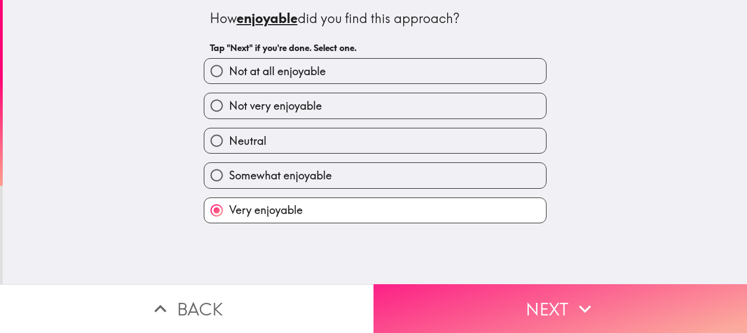
click at [489, 291] on button "Next" at bounding box center [559, 308] width 373 height 49
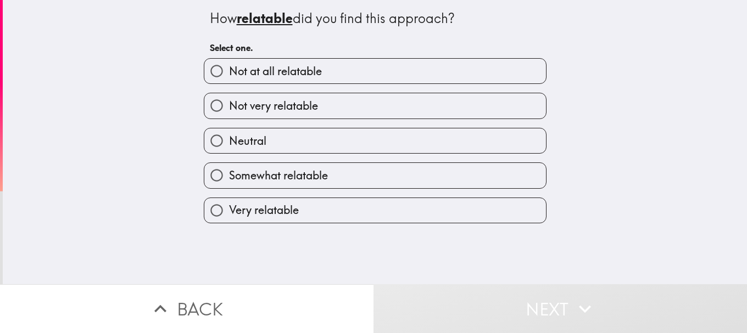
click at [294, 201] on label "Very relatable" at bounding box center [374, 210] width 341 height 25
click at [229, 201] on input "Very relatable" at bounding box center [216, 210] width 25 height 25
radio input "true"
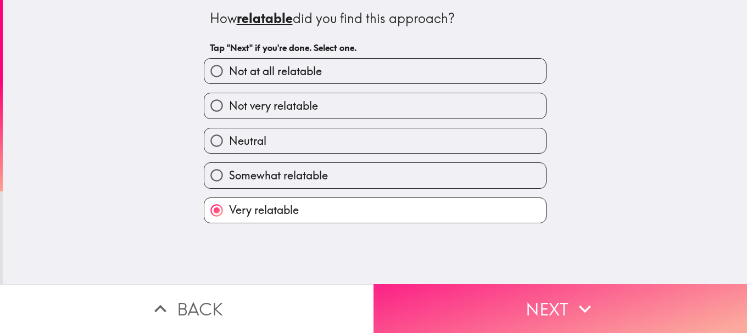
click at [514, 286] on button "Next" at bounding box center [559, 308] width 373 height 49
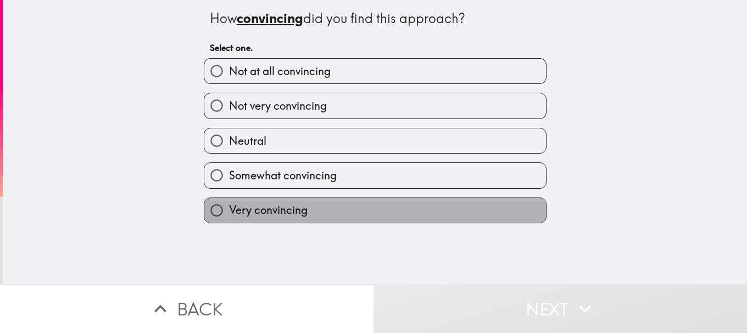
drag, startPoint x: 260, startPoint y: 216, endPoint x: 507, endPoint y: 295, distance: 259.4
click at [262, 217] on span "Very convincing" at bounding box center [268, 210] width 78 height 15
click at [229, 217] on input "Very convincing" at bounding box center [216, 210] width 25 height 25
radio input "true"
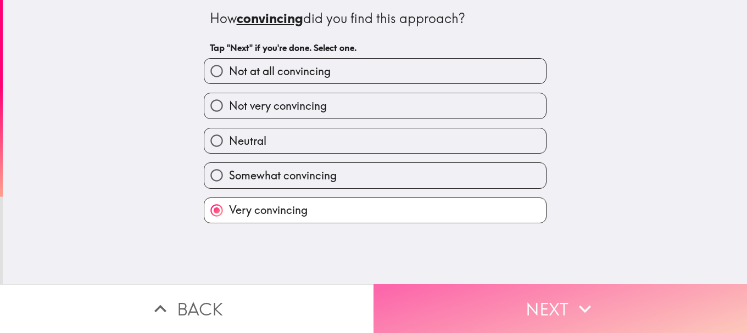
click at [524, 300] on button "Next" at bounding box center [559, 308] width 373 height 49
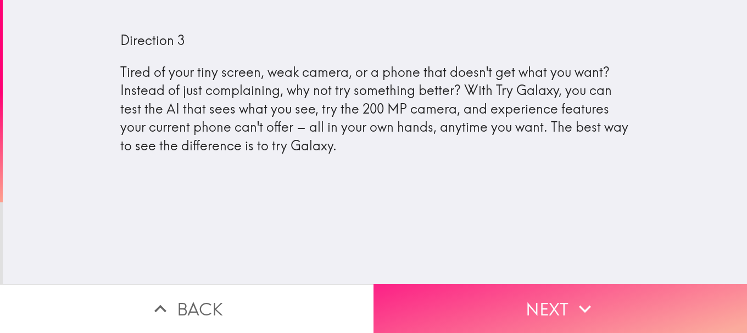
click at [509, 304] on button "Next" at bounding box center [559, 308] width 373 height 49
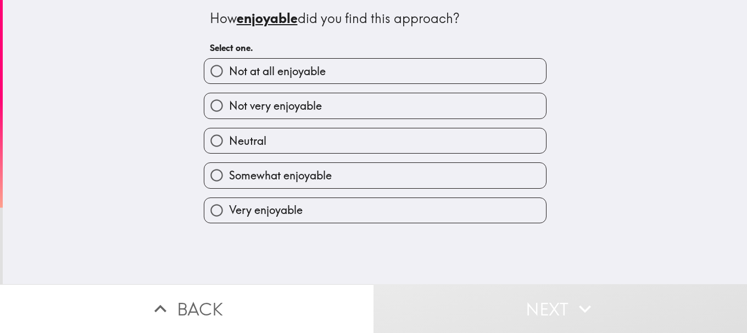
click at [289, 198] on div "Very enjoyable" at bounding box center [375, 211] width 343 height 26
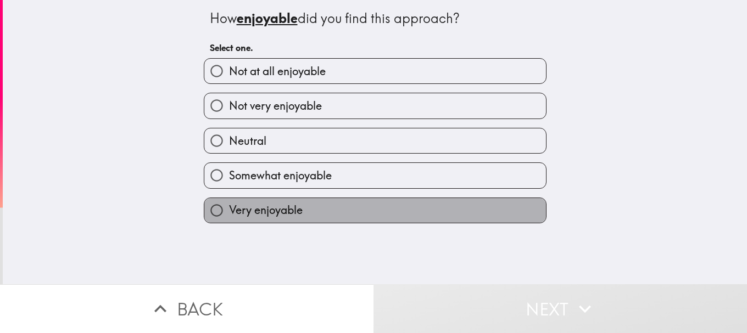
click at [339, 204] on label "Very enjoyable" at bounding box center [374, 210] width 341 height 25
click at [229, 204] on input "Very enjoyable" at bounding box center [216, 210] width 25 height 25
radio input "true"
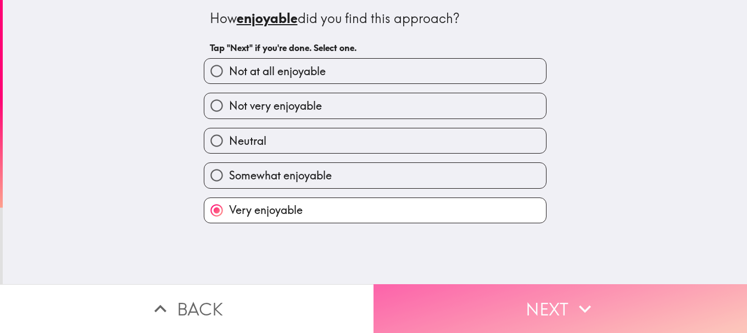
click at [418, 295] on button "Next" at bounding box center [559, 308] width 373 height 49
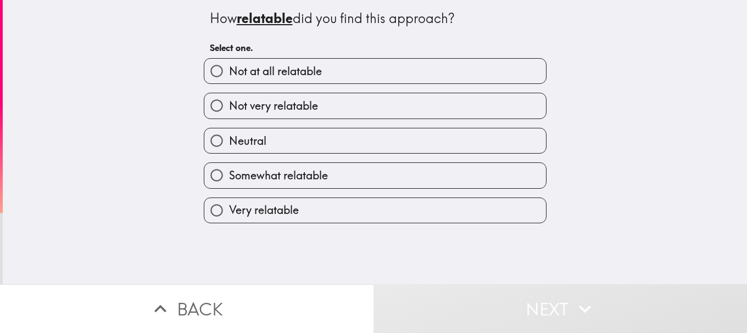
click at [271, 199] on label "Very relatable" at bounding box center [374, 210] width 341 height 25
click at [229, 199] on input "Very relatable" at bounding box center [216, 210] width 25 height 25
radio input "true"
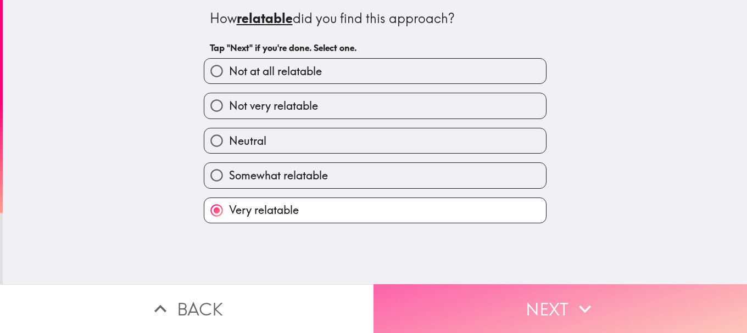
click at [431, 289] on button "Next" at bounding box center [559, 308] width 373 height 49
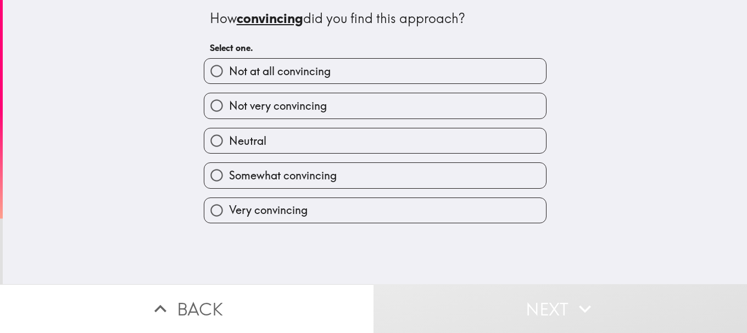
click at [291, 203] on span "Very convincing" at bounding box center [268, 210] width 78 height 15
click at [229, 203] on input "Very convincing" at bounding box center [216, 210] width 25 height 25
radio input "true"
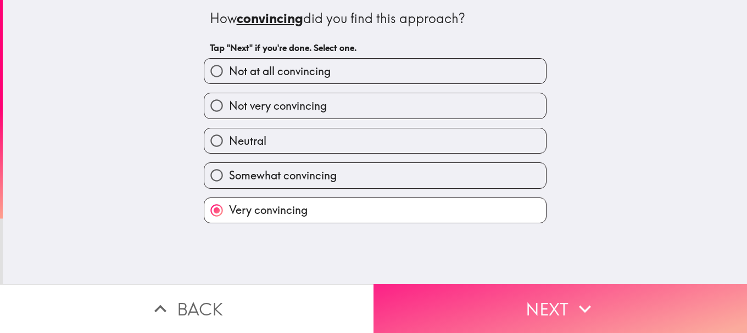
click at [491, 300] on button "Next" at bounding box center [559, 308] width 373 height 49
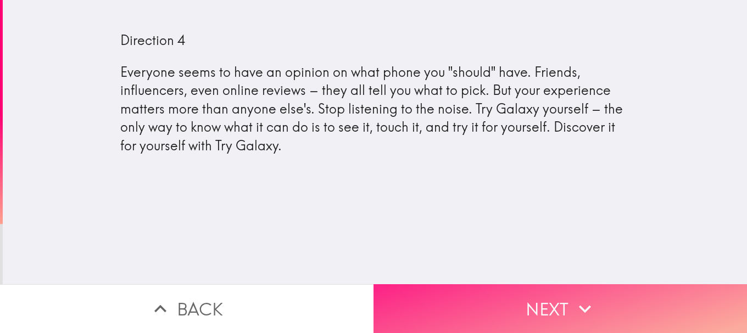
click at [477, 302] on button "Next" at bounding box center [559, 308] width 373 height 49
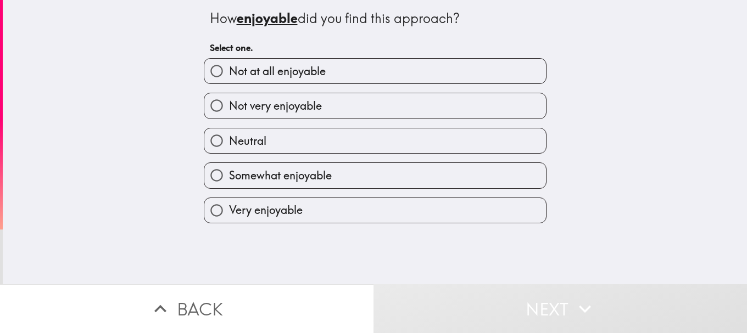
click at [284, 206] on span "Very enjoyable" at bounding box center [266, 210] width 74 height 15
click at [229, 206] on input "Very enjoyable" at bounding box center [216, 210] width 25 height 25
radio input "true"
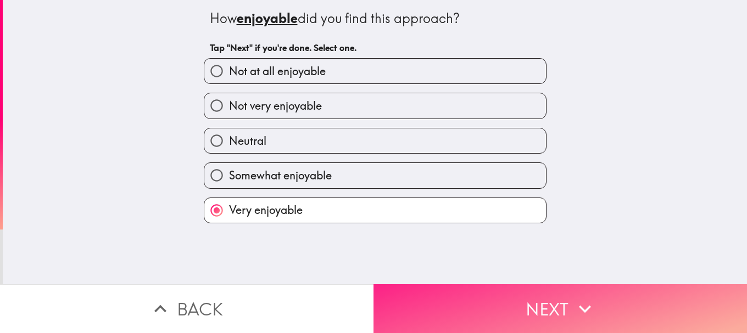
click at [479, 299] on button "Next" at bounding box center [559, 308] width 373 height 49
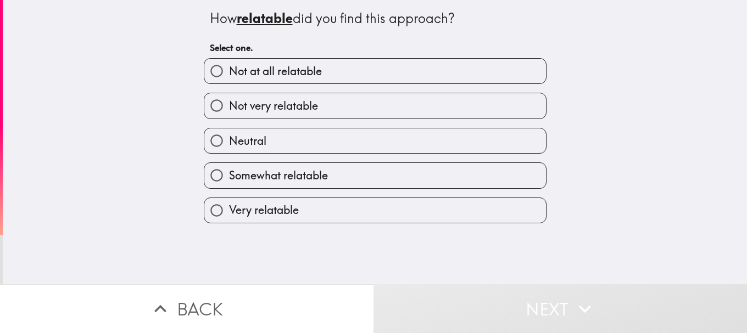
click at [302, 202] on label "Very relatable" at bounding box center [374, 210] width 341 height 25
click at [229, 202] on input "Very relatable" at bounding box center [216, 210] width 25 height 25
radio input "true"
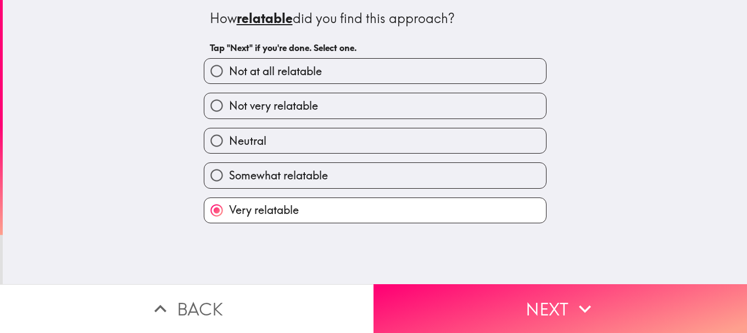
click at [477, 270] on div "How relatable did you find this approach? Tap "Next" if you're done. Select one…" at bounding box center [375, 142] width 744 height 284
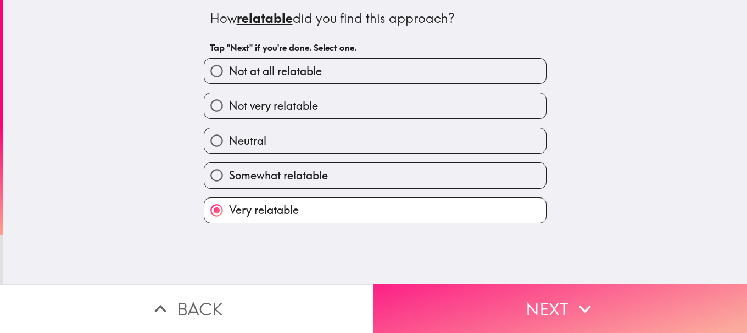
click at [483, 291] on button "Next" at bounding box center [559, 308] width 373 height 49
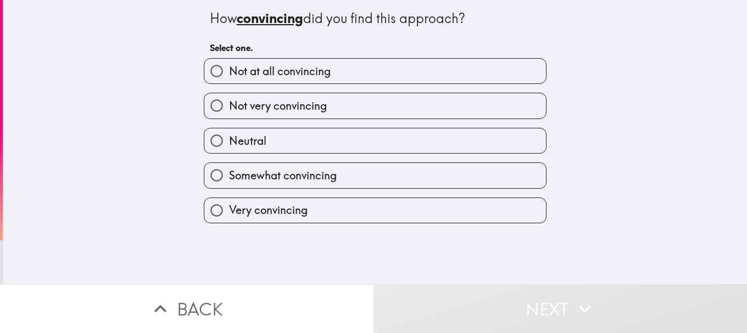
click at [329, 208] on label "Very convincing" at bounding box center [374, 210] width 341 height 25
click at [229, 208] on input "Very convincing" at bounding box center [216, 210] width 25 height 25
radio input "true"
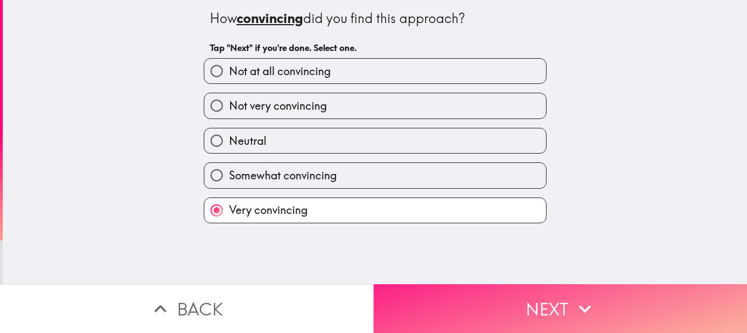
click at [448, 293] on button "Next" at bounding box center [559, 308] width 373 height 49
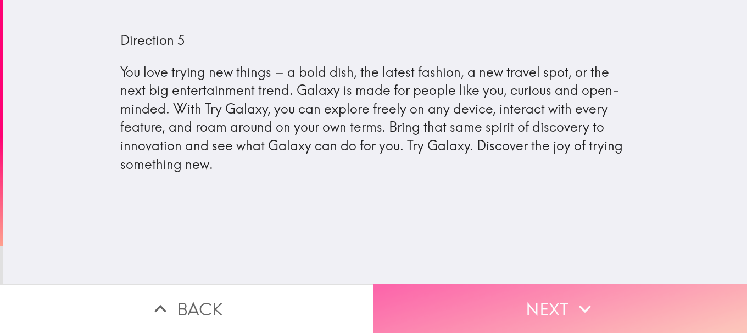
click at [516, 284] on button "Next" at bounding box center [559, 308] width 373 height 49
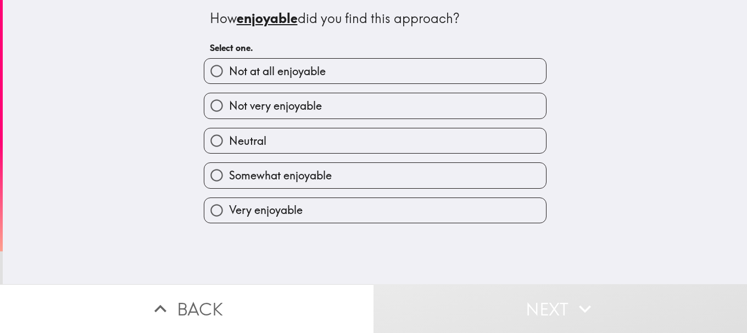
click at [274, 220] on label "Very enjoyable" at bounding box center [374, 210] width 341 height 25
click at [229, 220] on input "Very enjoyable" at bounding box center [216, 210] width 25 height 25
radio input "true"
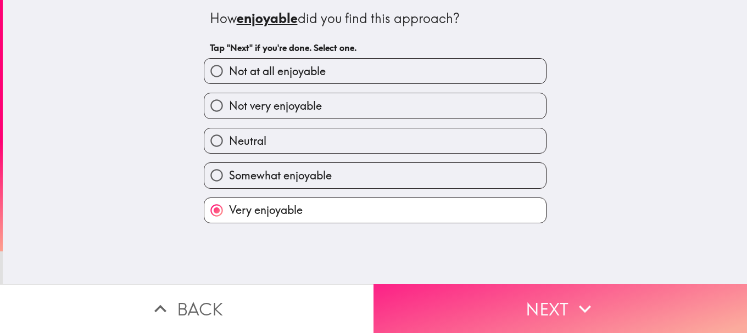
click at [433, 288] on button "Next" at bounding box center [559, 308] width 373 height 49
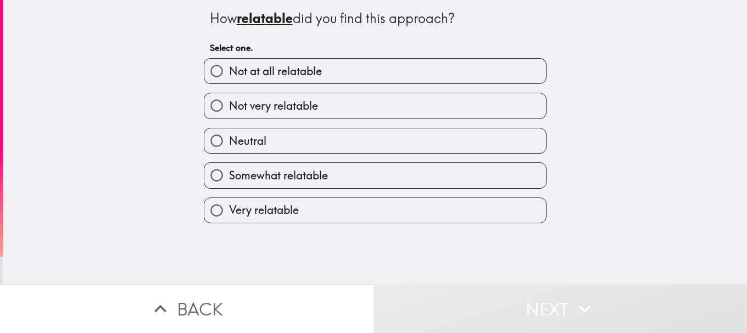
click at [274, 192] on div "Very relatable" at bounding box center [370, 206] width 351 height 35
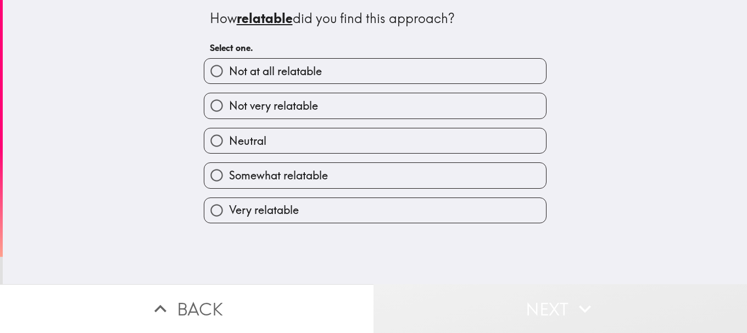
drag, startPoint x: 452, startPoint y: 298, endPoint x: 400, endPoint y: 223, distance: 91.5
click at [440, 266] on div "How relatable did you find this approach? Select one. Not at all relatable Not …" at bounding box center [373, 166] width 747 height 333
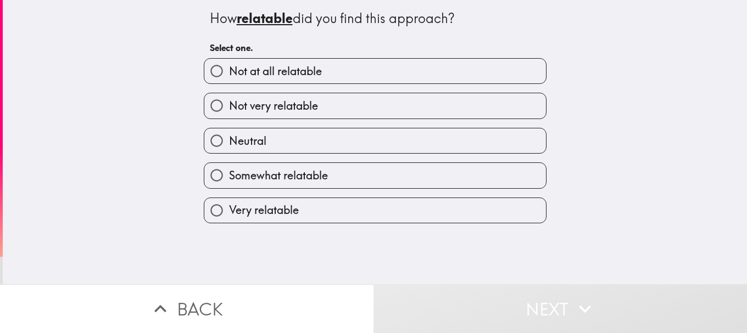
click at [396, 217] on label "Very relatable" at bounding box center [374, 210] width 341 height 25
click at [229, 217] on input "Very relatable" at bounding box center [216, 210] width 25 height 25
radio input "true"
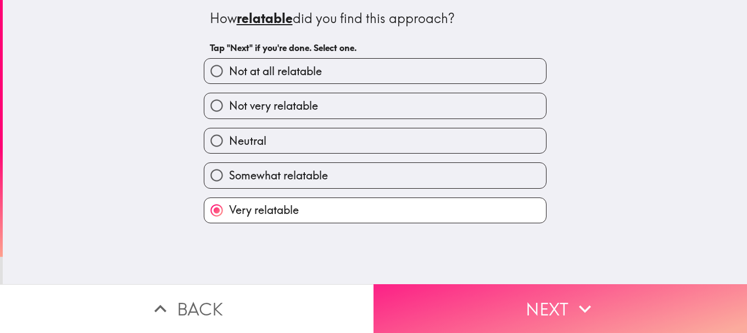
click at [425, 296] on button "Next" at bounding box center [559, 308] width 373 height 49
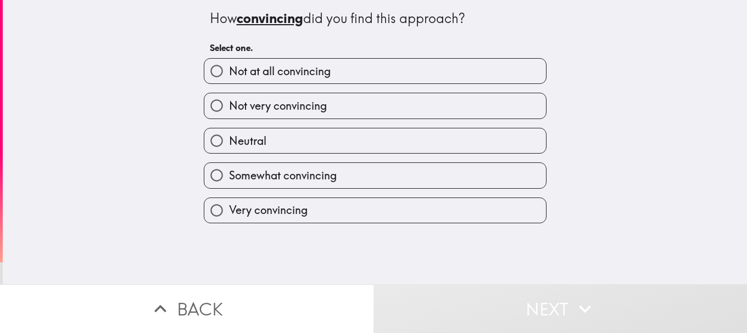
click at [339, 207] on label "Very convincing" at bounding box center [374, 210] width 341 height 25
click at [229, 207] on input "Very convincing" at bounding box center [216, 210] width 25 height 25
radio input "true"
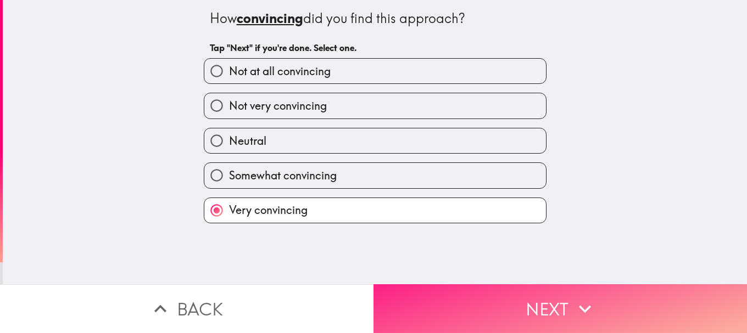
click at [433, 292] on button "Next" at bounding box center [559, 308] width 373 height 49
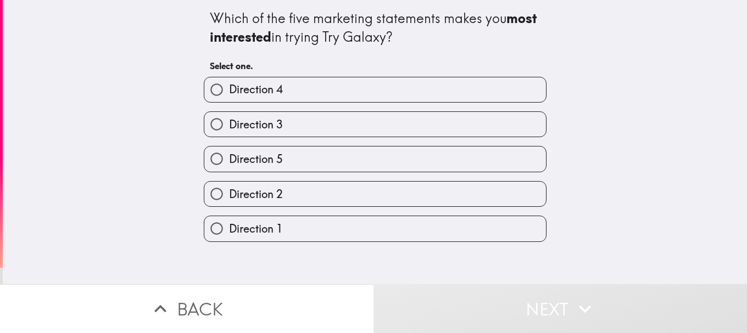
click at [310, 211] on div "Direction 1" at bounding box center [370, 224] width 351 height 35
click at [310, 164] on label "Direction 5" at bounding box center [374, 159] width 341 height 25
click at [229, 164] on input "Direction 5" at bounding box center [216, 159] width 25 height 25
radio input "true"
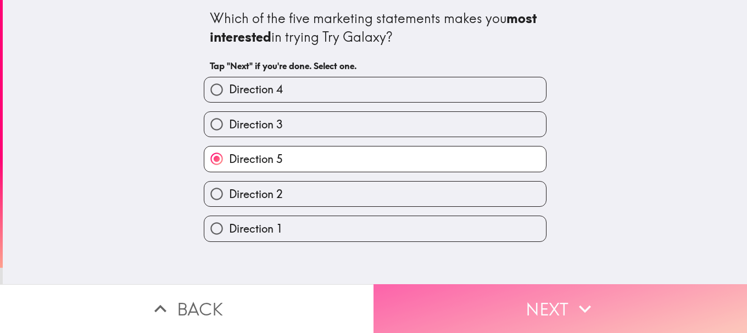
click at [447, 311] on button "Next" at bounding box center [559, 308] width 373 height 49
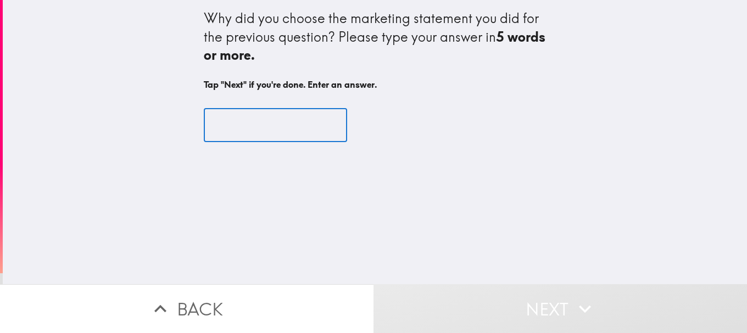
click at [277, 136] on input "text" at bounding box center [275, 125] width 143 height 34
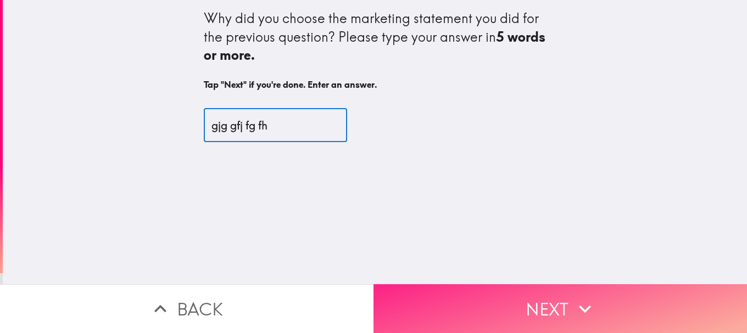
type input "gjg gfj fg fh"
click at [488, 288] on button "Next" at bounding box center [559, 308] width 373 height 49
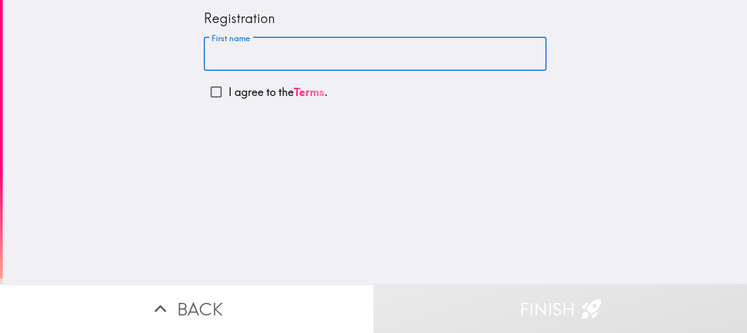
click at [277, 59] on input "First name" at bounding box center [375, 54] width 343 height 34
type input "Mark"
click at [270, 91] on p "I agree to the Terms ." at bounding box center [277, 92] width 99 height 15
click at [228, 91] on input "I agree to the Terms ." at bounding box center [216, 92] width 25 height 25
checkbox input "true"
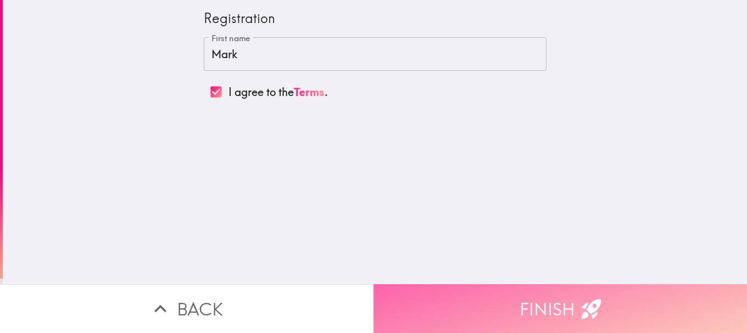
click at [502, 298] on button "Finish" at bounding box center [559, 308] width 373 height 49
